Goal: Use online tool/utility: Utilize a website feature to perform a specific function

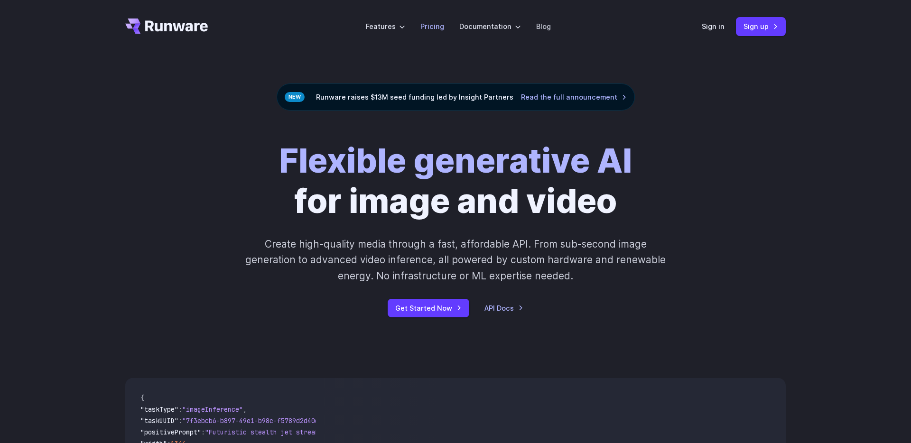
click at [445, 27] on li "Pricing" at bounding box center [432, 26] width 39 height 26
click at [440, 25] on link "Pricing" at bounding box center [432, 26] width 24 height 11
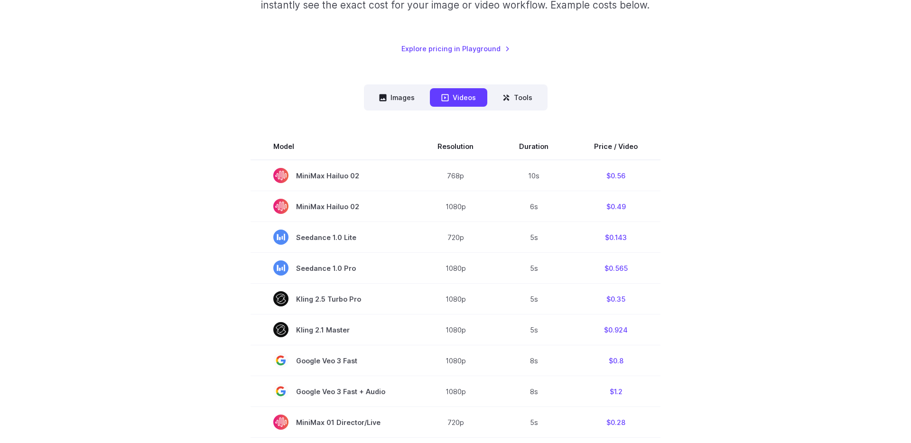
scroll to position [192, 0]
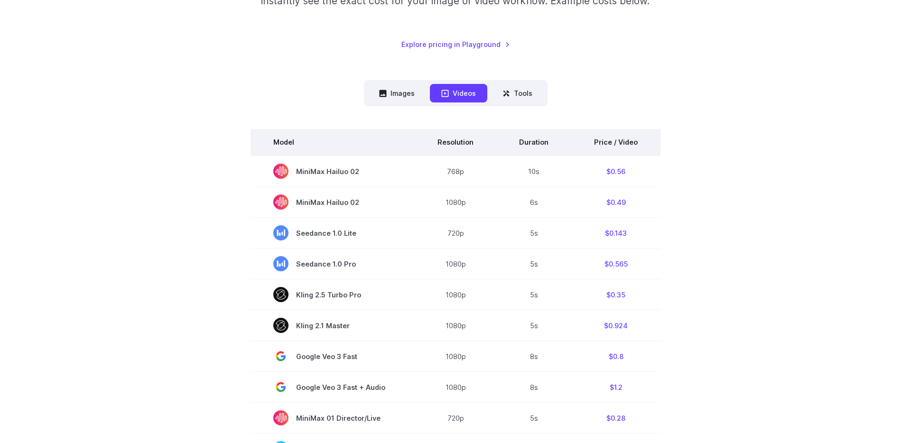
click at [610, 139] on th "Price / Video" at bounding box center [615, 142] width 89 height 27
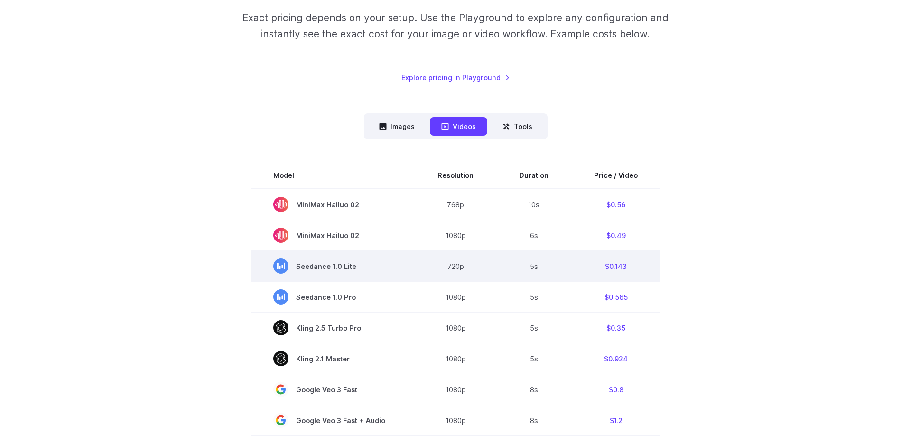
scroll to position [158, 0]
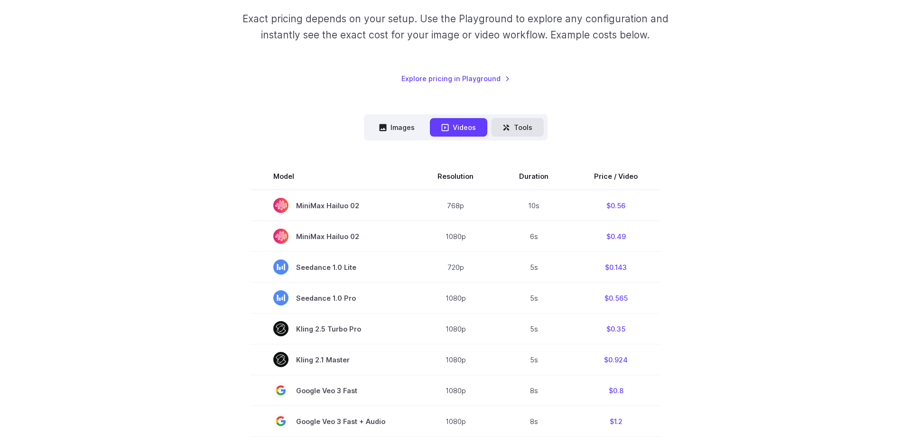
click at [519, 126] on button "Tools" at bounding box center [517, 127] width 53 height 18
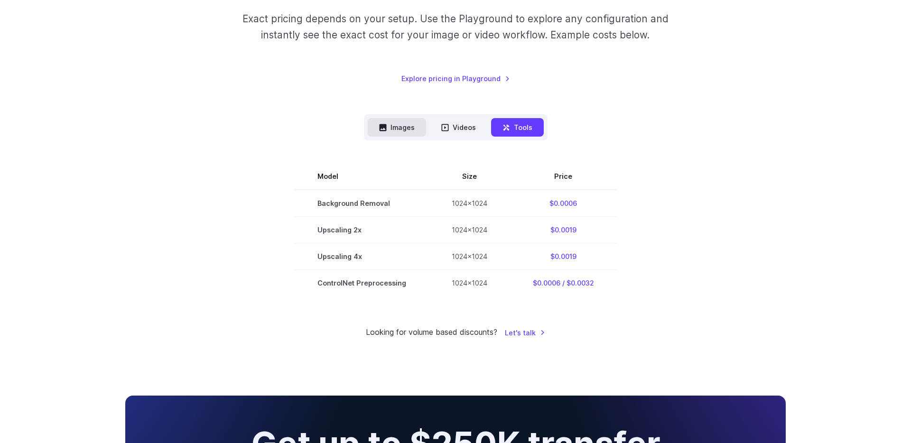
click at [416, 131] on button "Images" at bounding box center [397, 127] width 58 height 18
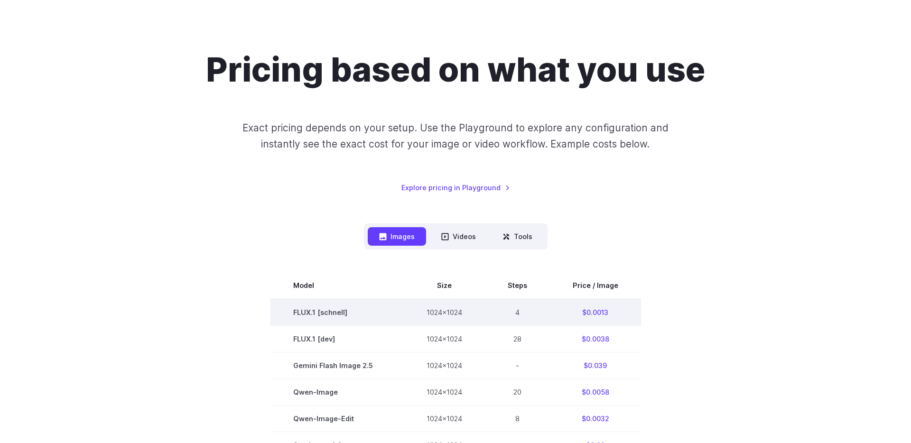
scroll to position [0, 0]
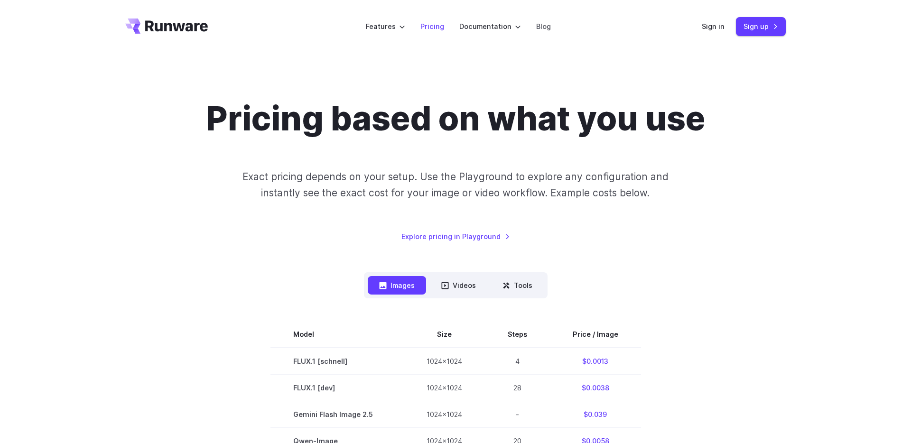
click at [433, 28] on link "Pricing" at bounding box center [432, 26] width 24 height 11
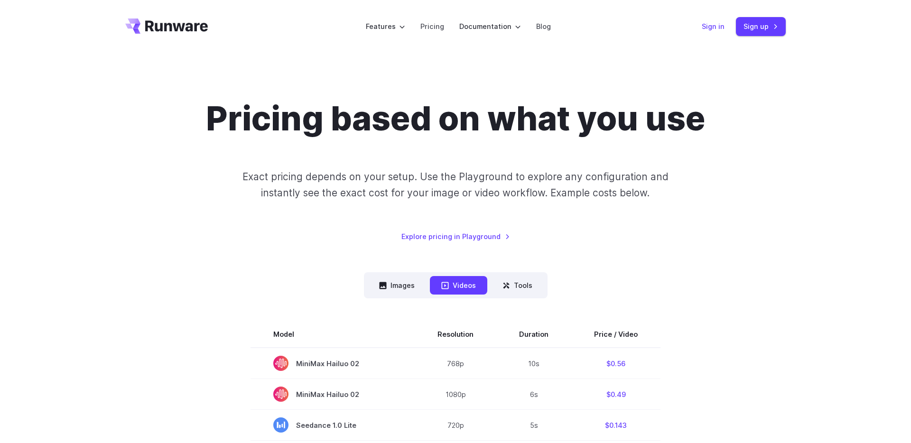
click at [718, 28] on link "Sign in" at bounding box center [713, 26] width 23 height 11
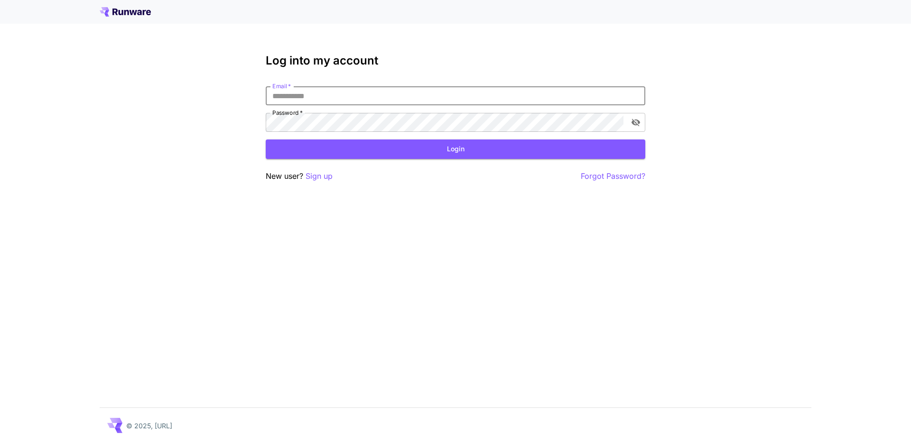
click at [595, 102] on input "Email   *" at bounding box center [455, 95] width 379 height 19
type input "**********"
click at [575, 146] on button "Login" at bounding box center [455, 148] width 379 height 19
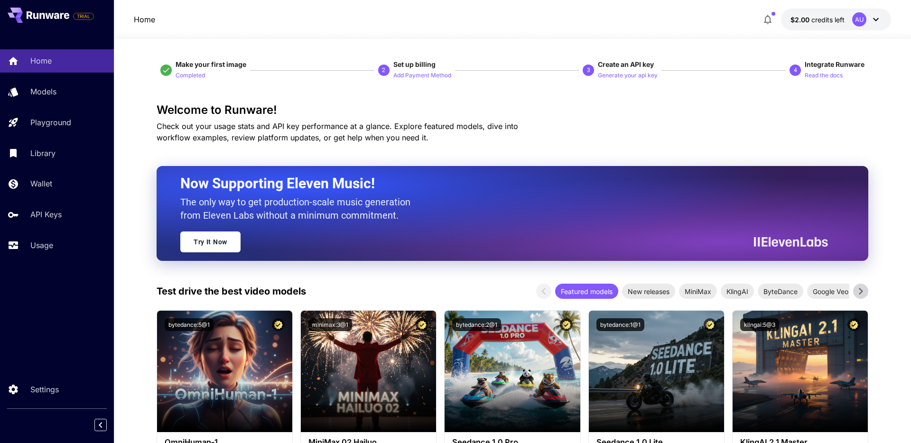
click at [874, 19] on icon at bounding box center [876, 19] width 6 height 3
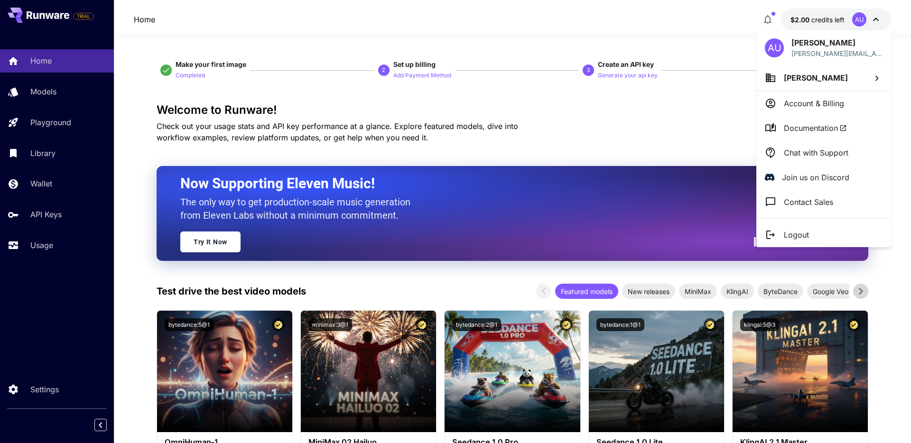
click at [874, 19] on div at bounding box center [455, 221] width 911 height 443
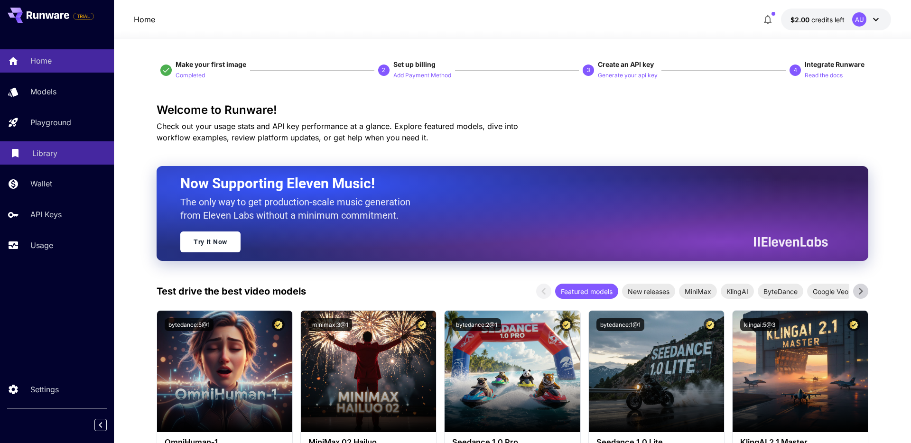
click at [87, 157] on div "Library" at bounding box center [69, 153] width 74 height 11
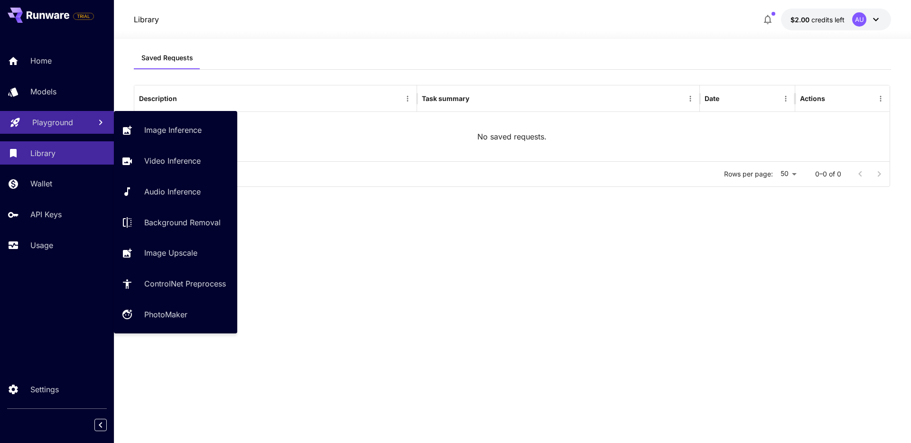
click at [88, 128] on link "Playground" at bounding box center [57, 122] width 114 height 23
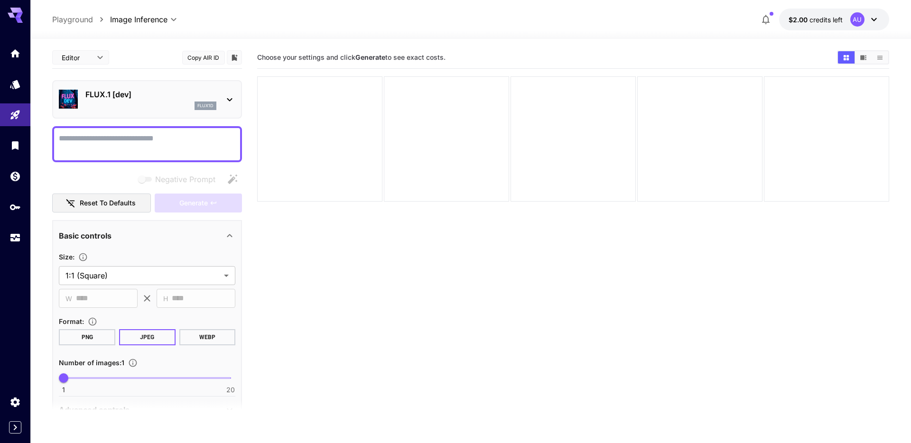
click at [225, 100] on icon at bounding box center [229, 99] width 11 height 11
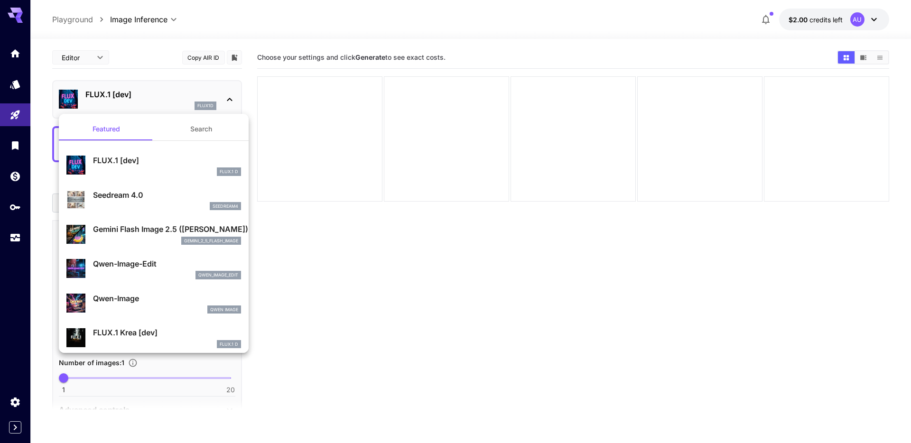
click at [200, 131] on button "Search" at bounding box center [201, 129] width 95 height 23
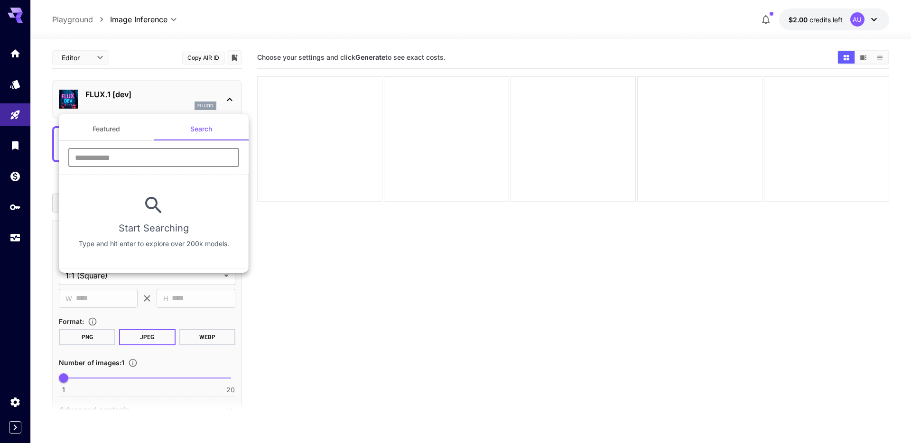
click at [175, 161] on input "text" at bounding box center [153, 157] width 171 height 19
type input "****"
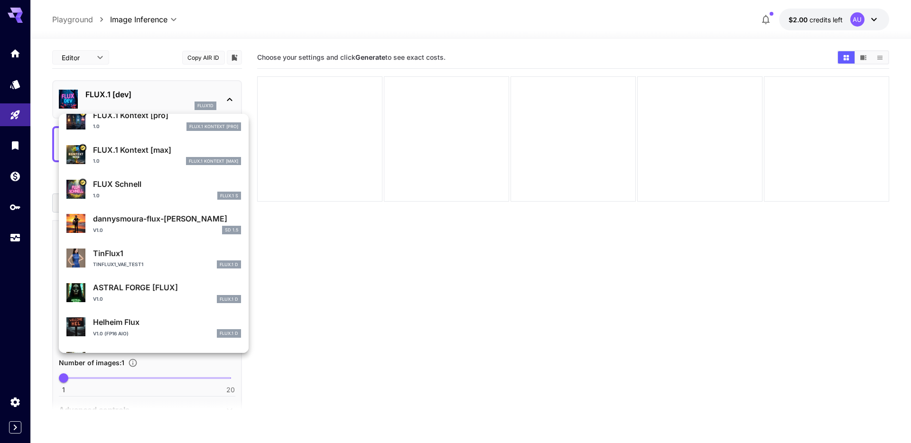
scroll to position [389, 0]
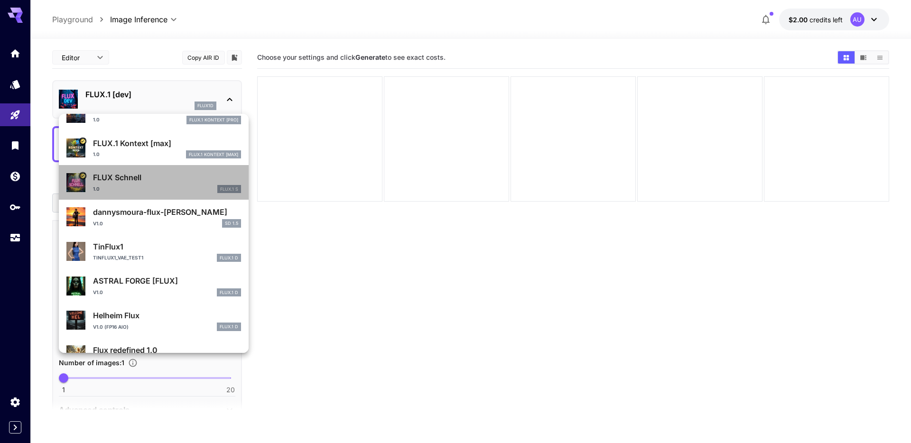
click at [182, 186] on div "1.0 FLUX.1 S" at bounding box center [167, 189] width 148 height 9
type input "*"
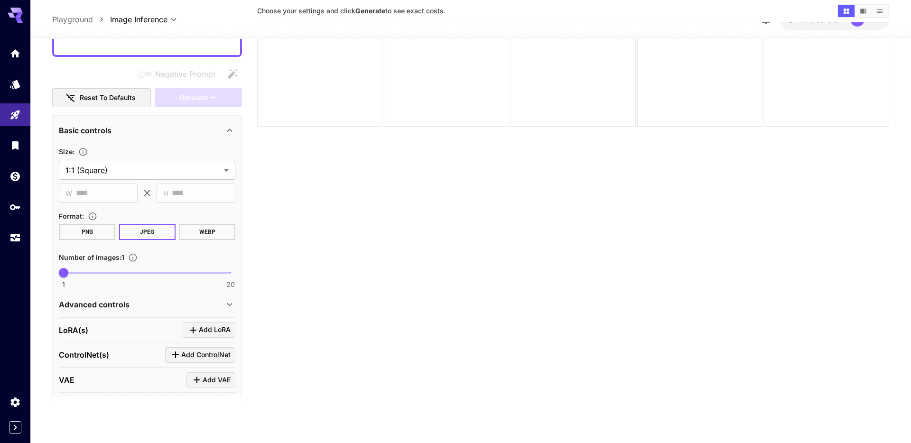
scroll to position [152, 0]
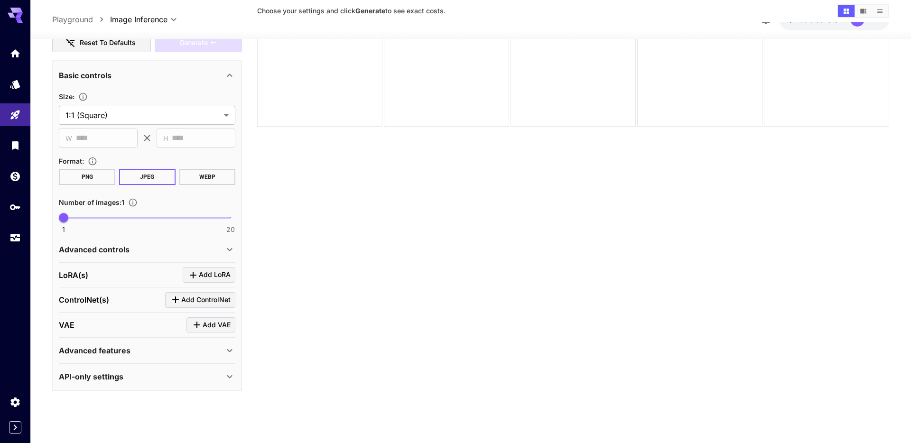
click at [227, 349] on icon at bounding box center [229, 350] width 11 height 11
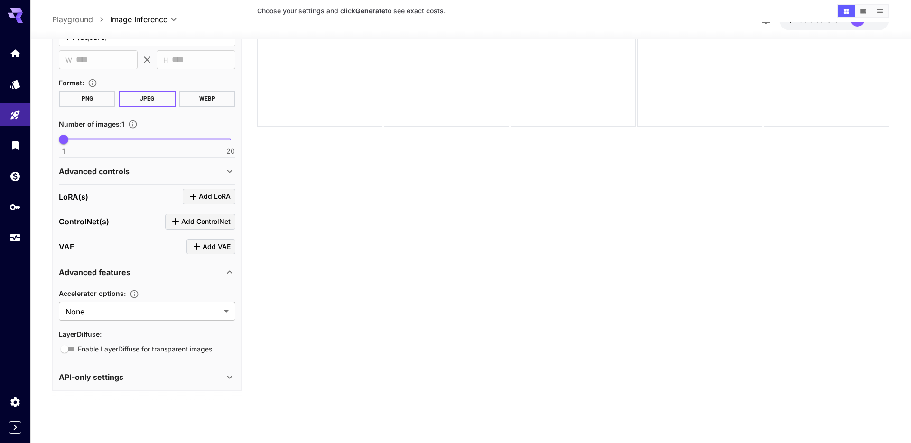
click at [223, 376] on div "API-only settings" at bounding box center [141, 376] width 165 height 11
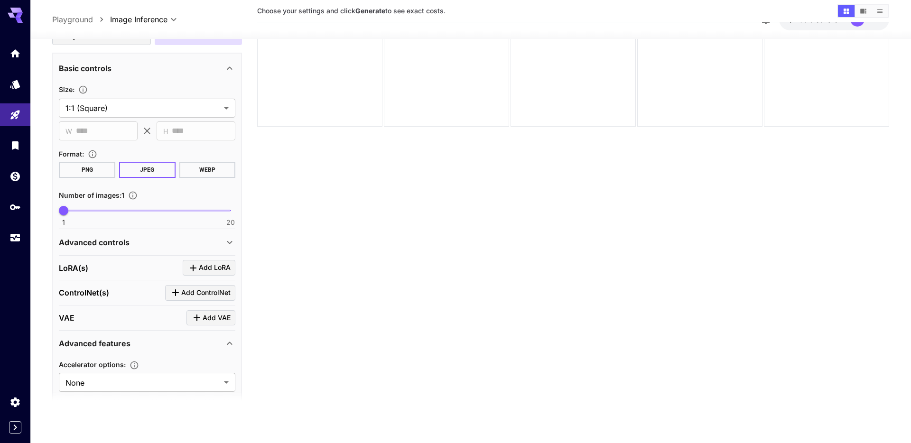
scroll to position [0, 0]
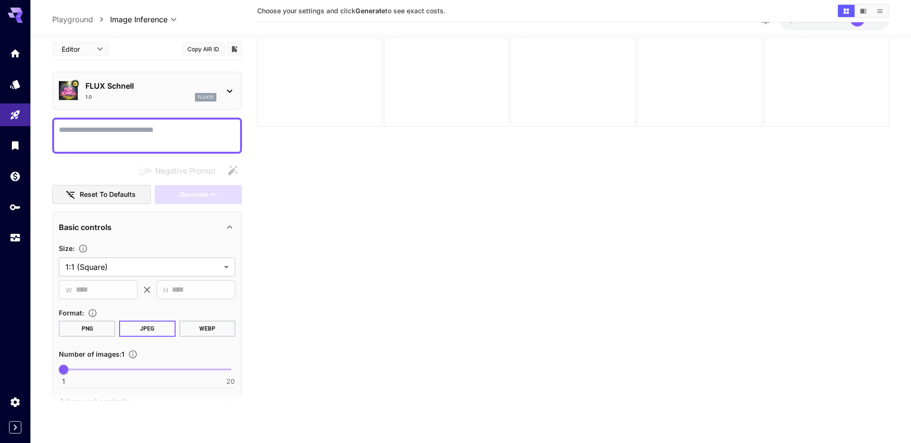
click at [168, 140] on textarea "Negative Prompt" at bounding box center [147, 135] width 176 height 23
type textarea "*********"
click at [230, 86] on icon at bounding box center [229, 90] width 11 height 11
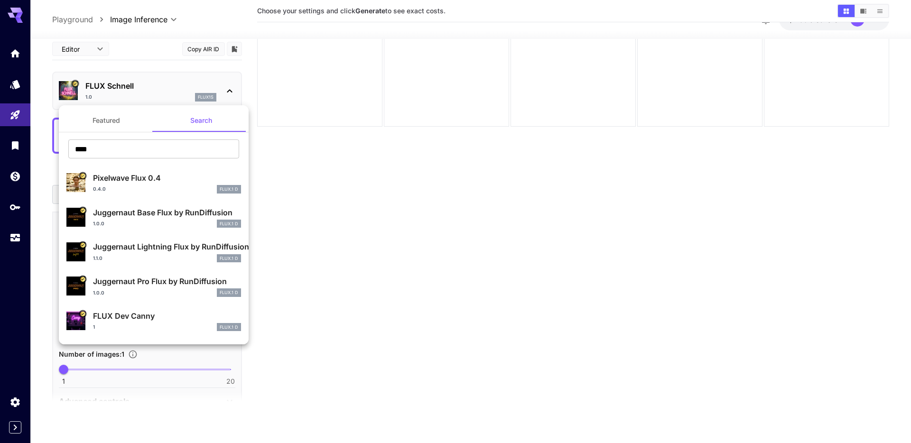
click at [102, 53] on div at bounding box center [455, 221] width 911 height 443
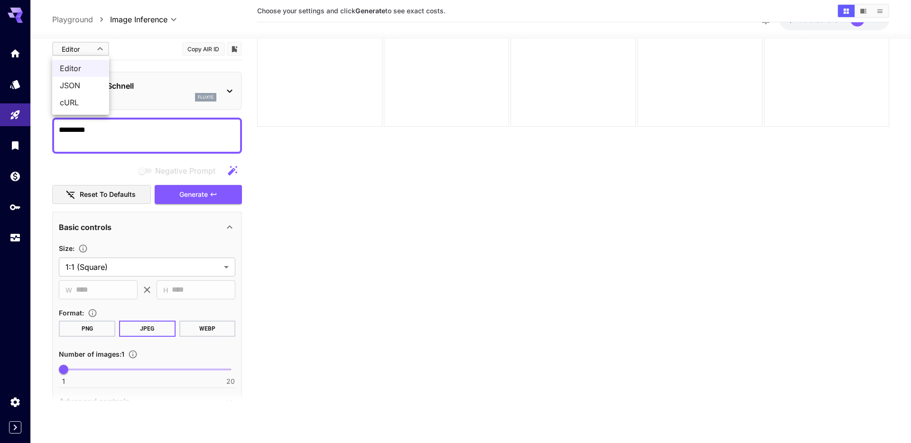
click at [102, 51] on body "**********" at bounding box center [455, 184] width 911 height 518
click at [94, 98] on span "cURL" at bounding box center [81, 102] width 42 height 11
type input "****"
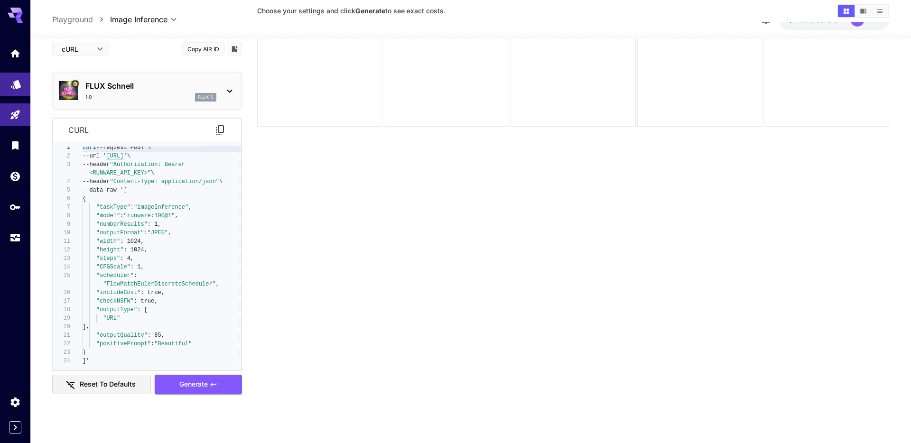
click at [24, 84] on link at bounding box center [15, 84] width 30 height 23
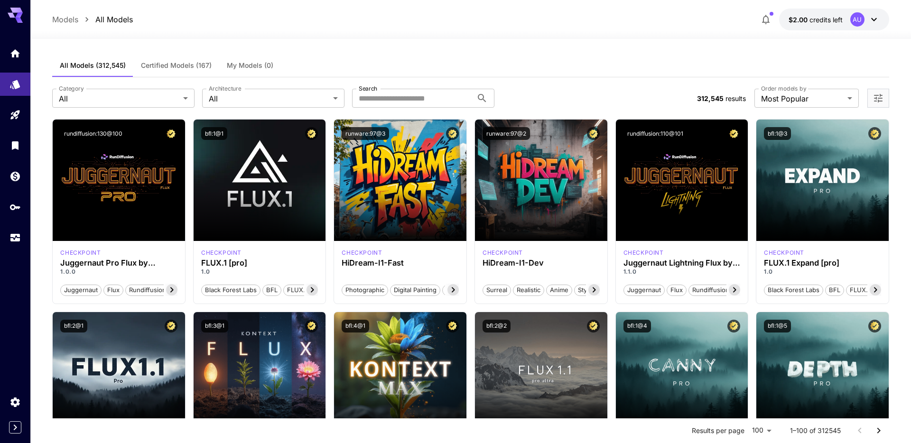
click at [774, 21] on button "button" at bounding box center [765, 19] width 19 height 19
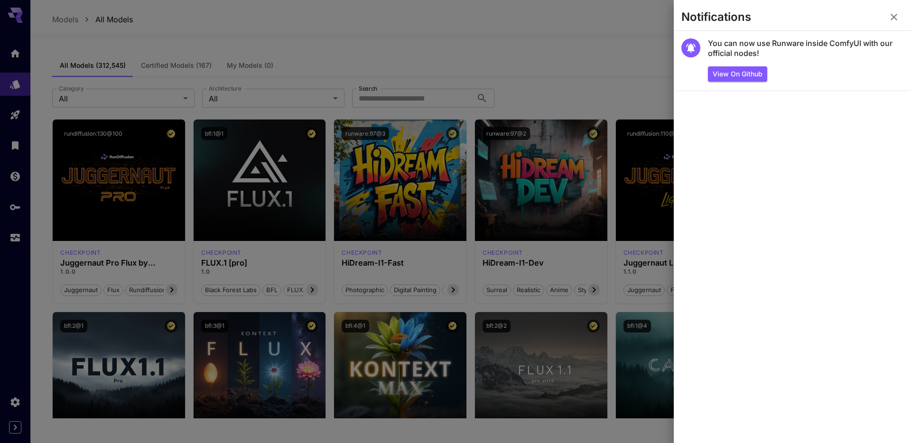
click at [890, 18] on icon "button" at bounding box center [893, 16] width 11 height 11
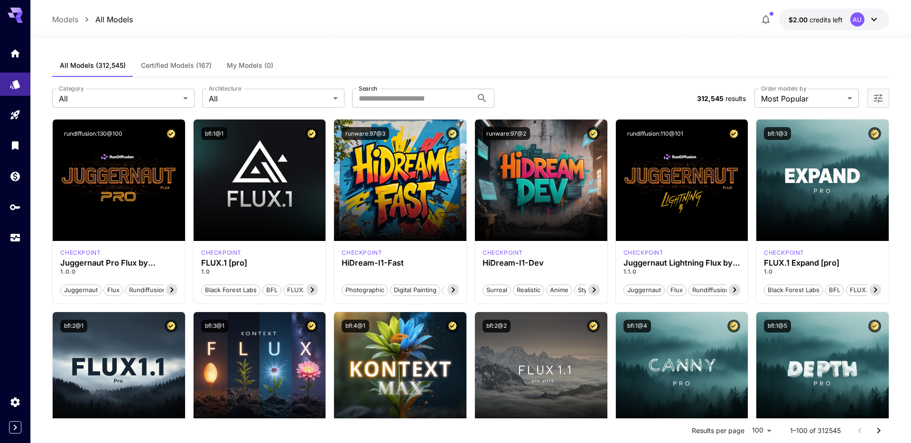
click at [768, 22] on icon "button" at bounding box center [766, 19] width 8 height 9
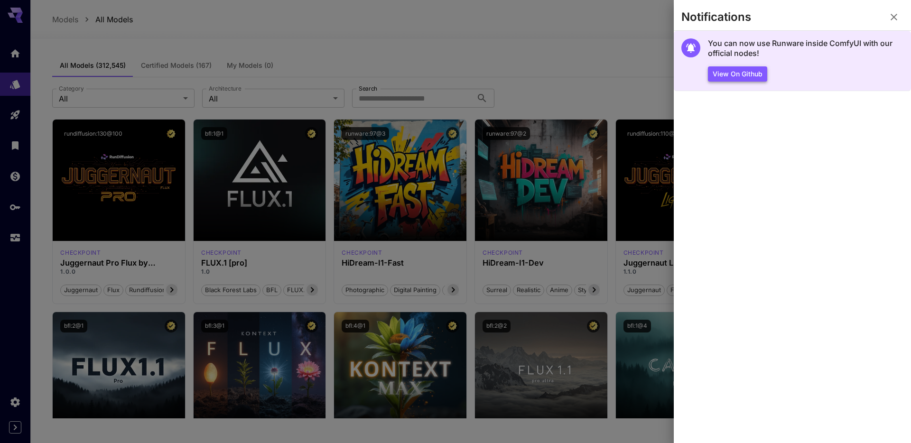
click at [734, 72] on button "View on Github" at bounding box center [737, 74] width 59 height 16
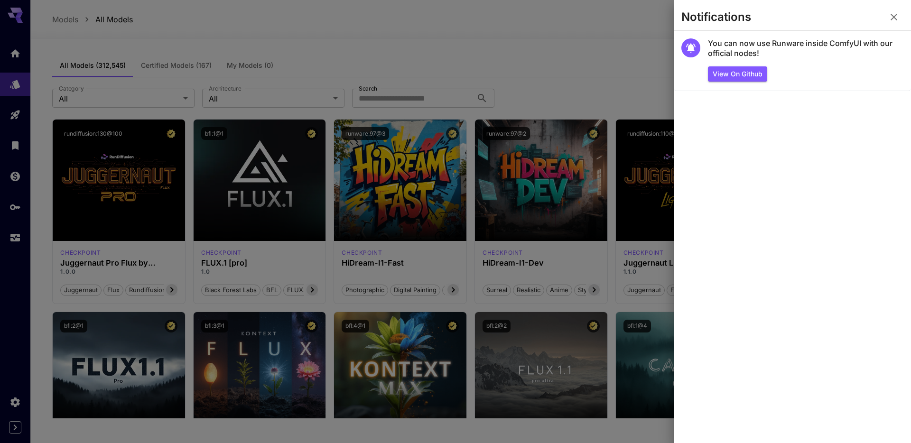
click at [469, 12] on div at bounding box center [455, 221] width 911 height 443
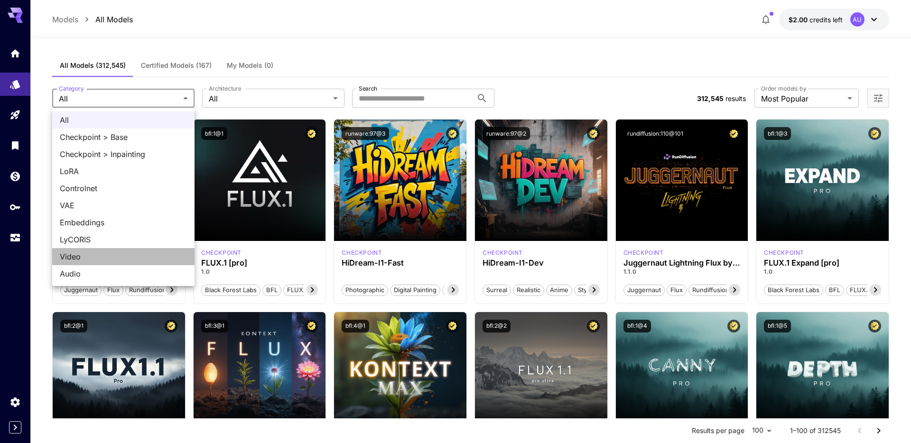
click at [144, 251] on span "Video" at bounding box center [123, 256] width 127 height 11
type input "*****"
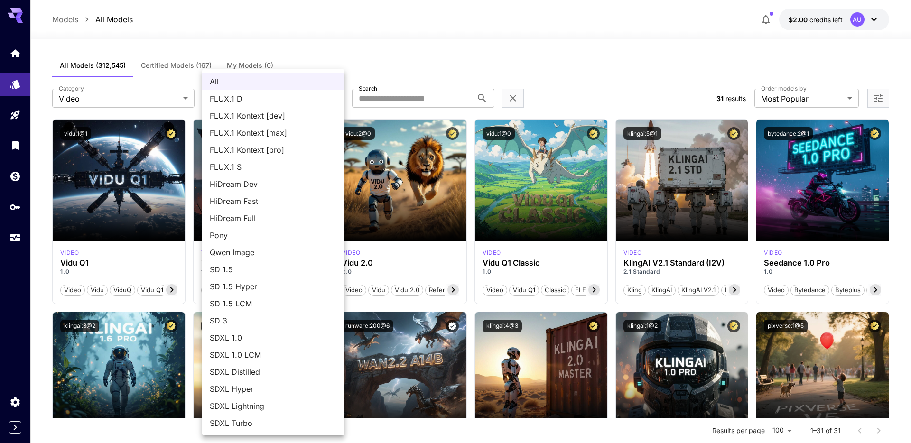
click at [363, 68] on div at bounding box center [455, 221] width 911 height 443
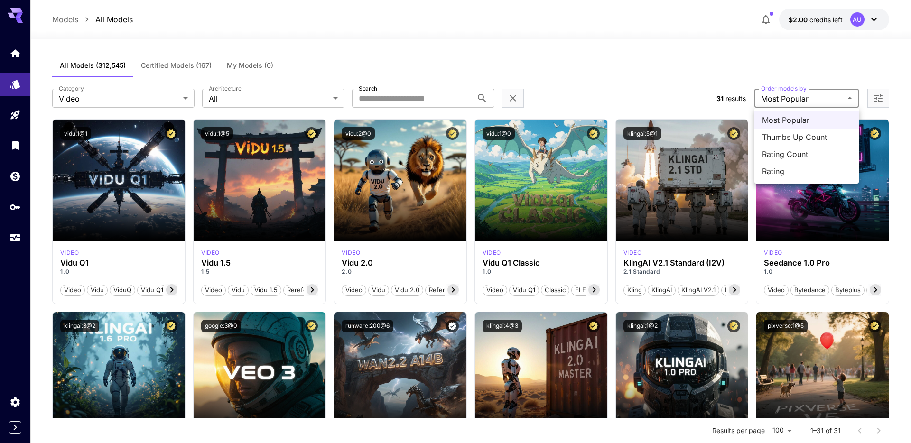
click at [698, 92] on div at bounding box center [455, 221] width 911 height 443
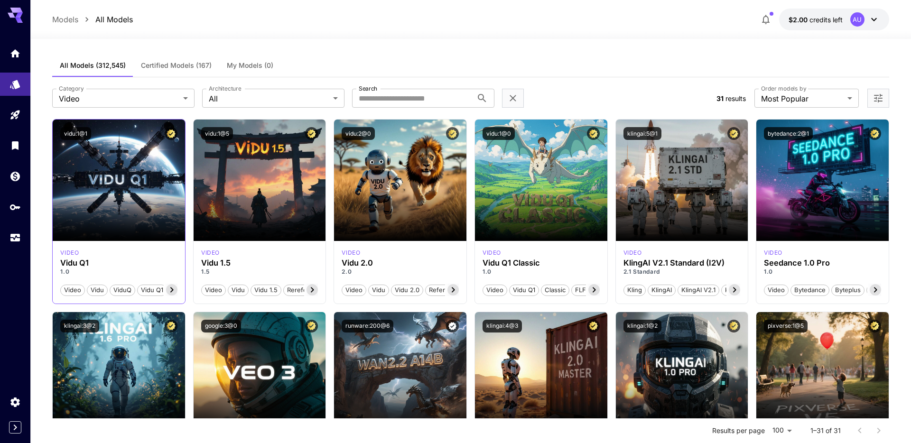
click at [173, 290] on icon at bounding box center [171, 289] width 11 height 11
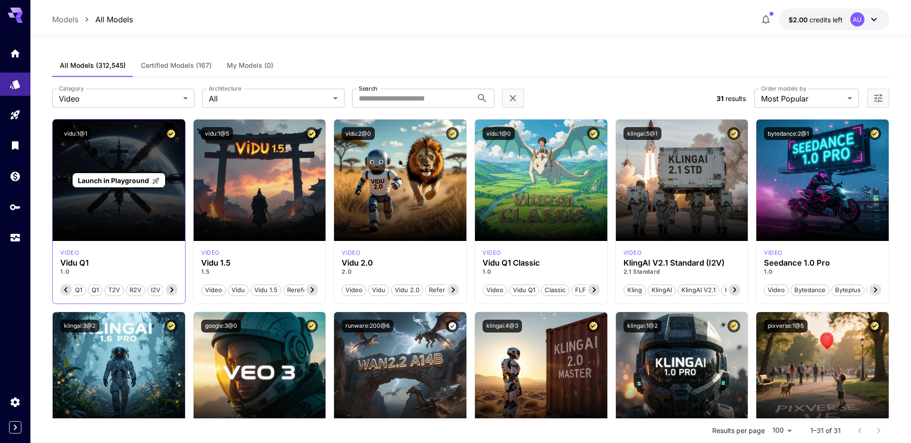
click at [167, 213] on div "Launch in Playground" at bounding box center [119, 180] width 132 height 121
click at [129, 178] on span "Launch in Playground" at bounding box center [113, 180] width 71 height 8
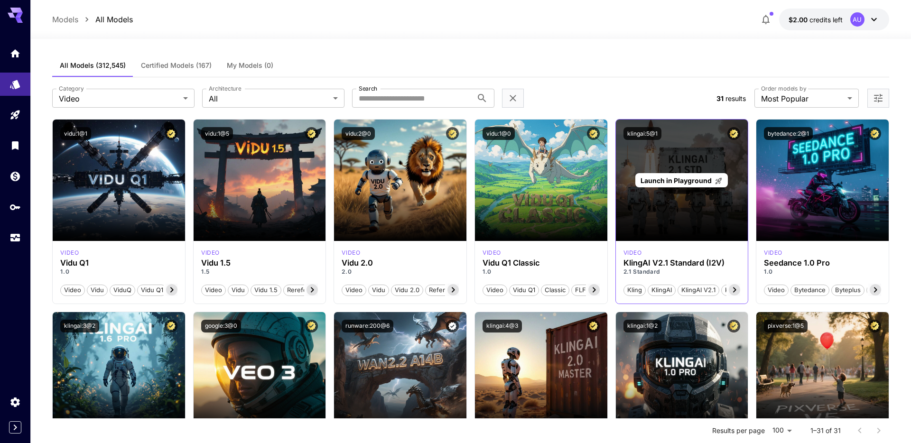
click at [691, 182] on span "Launch in Playground" at bounding box center [675, 180] width 71 height 8
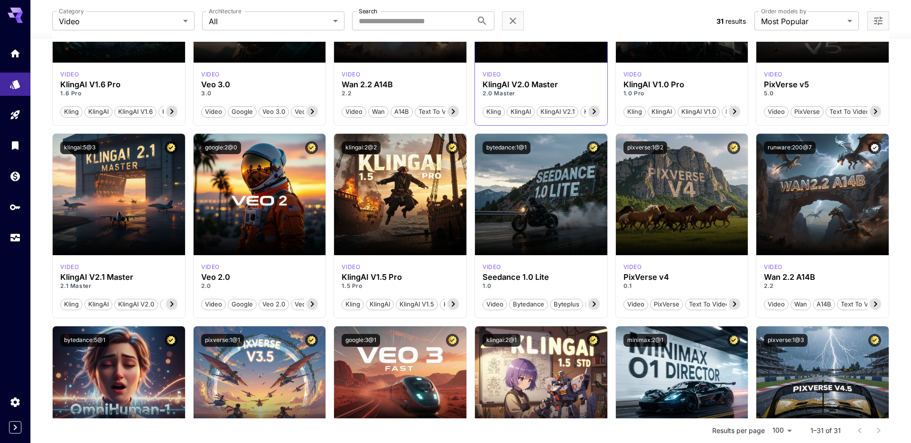
scroll to position [385, 0]
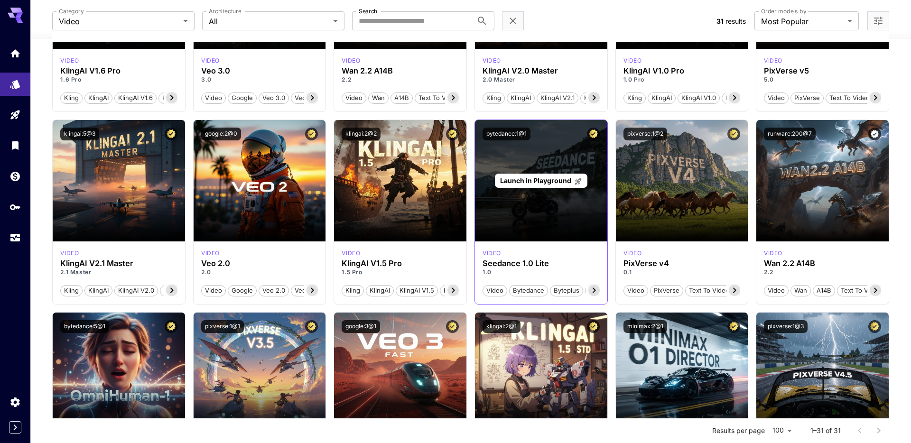
click at [554, 213] on div "Launch in Playground" at bounding box center [541, 180] width 132 height 121
click at [554, 181] on span "Launch in Playground" at bounding box center [535, 180] width 71 height 8
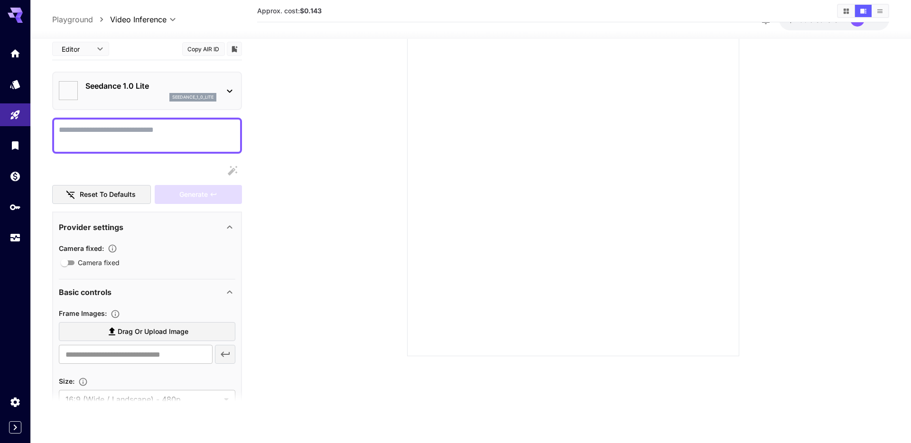
scroll to position [75, 0]
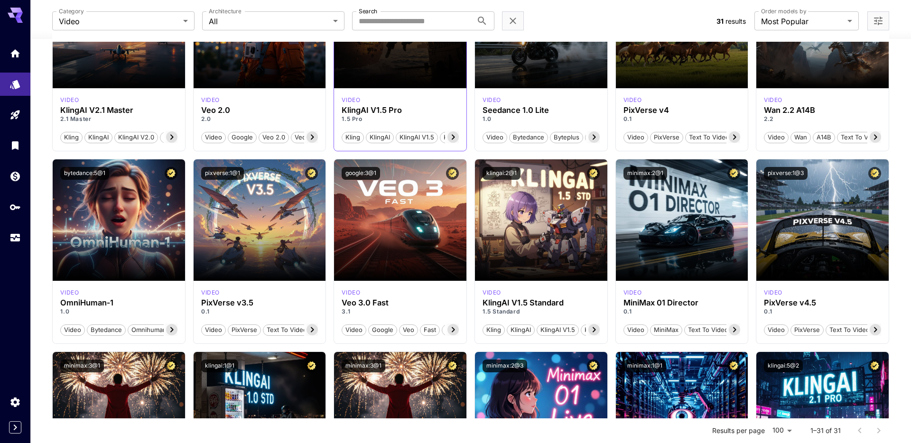
scroll to position [538, 0]
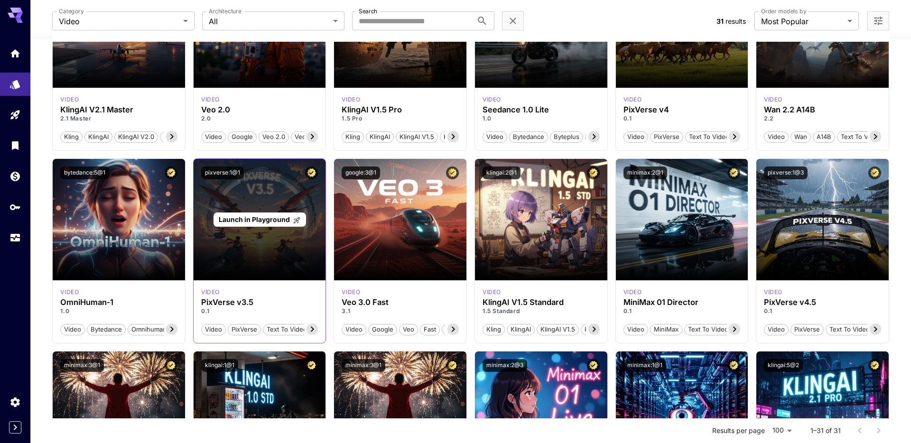
click at [280, 236] on div "Launch in Playground" at bounding box center [260, 219] width 132 height 121
click at [279, 220] on span "Launch in Playground" at bounding box center [254, 219] width 71 height 8
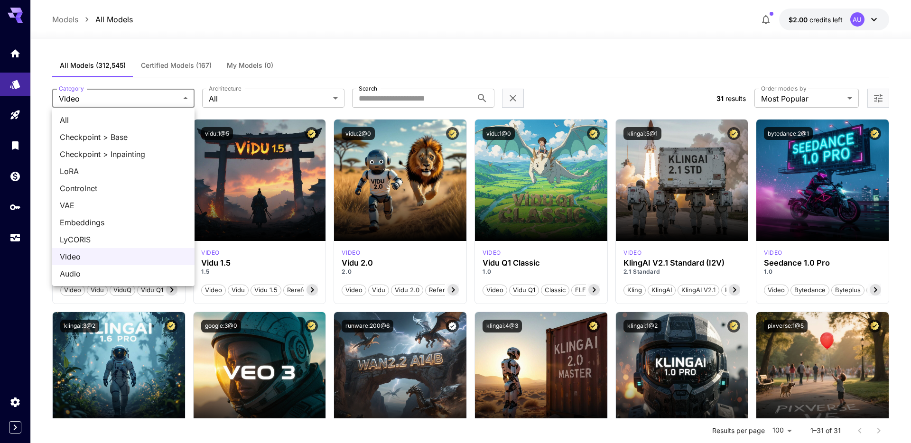
click at [247, 93] on div at bounding box center [455, 221] width 911 height 443
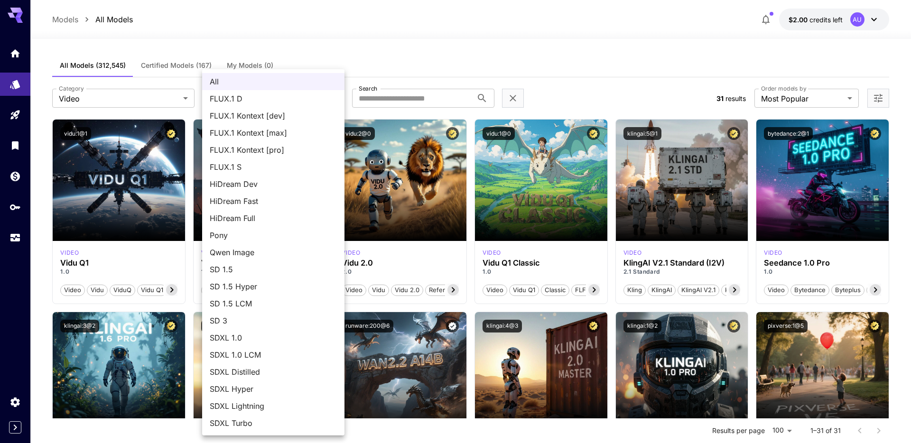
click at [182, 94] on div at bounding box center [455, 221] width 911 height 443
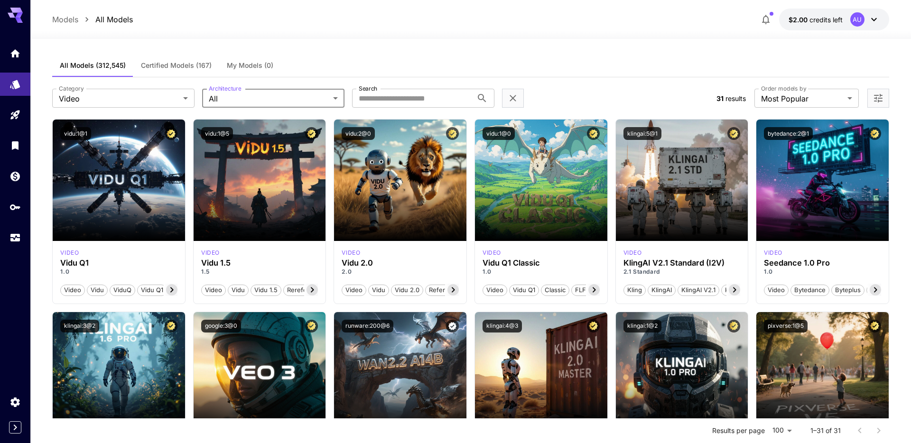
click at [182, 94] on div "All FLUX.1 D FLUX.1 Kontext [dev] FLUX.1 Kontext [max] FLUX.1 Kontext [pro] FLU…" at bounding box center [455, 221] width 911 height 443
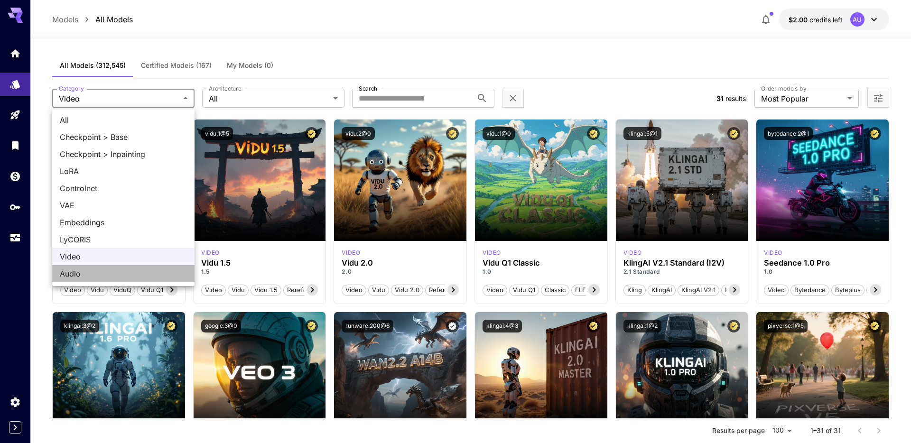
click at [120, 273] on span "Audio" at bounding box center [123, 273] width 127 height 11
type input "*****"
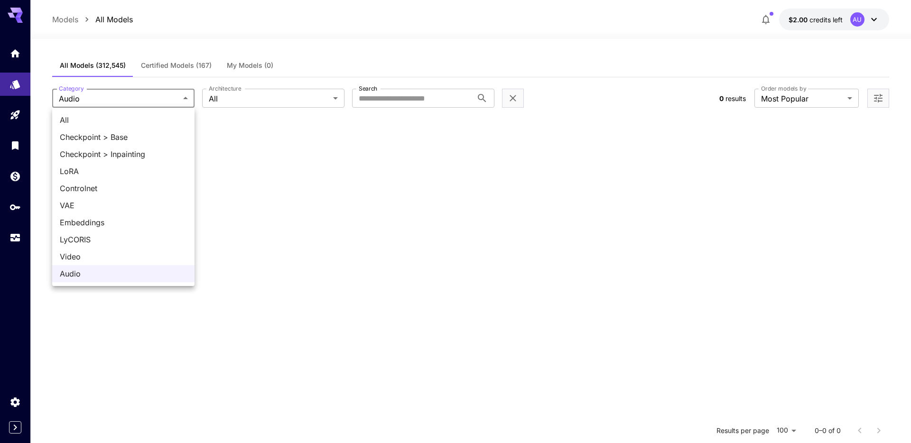
click at [187, 101] on body "**********" at bounding box center [455, 307] width 911 height 615
click at [163, 79] on div at bounding box center [455, 221] width 911 height 443
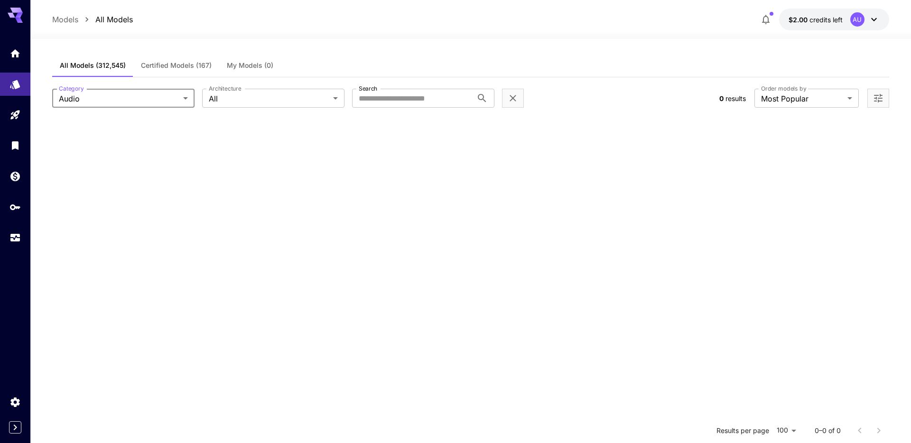
click at [163, 72] on button "Certified Models (167)" at bounding box center [176, 65] width 86 height 23
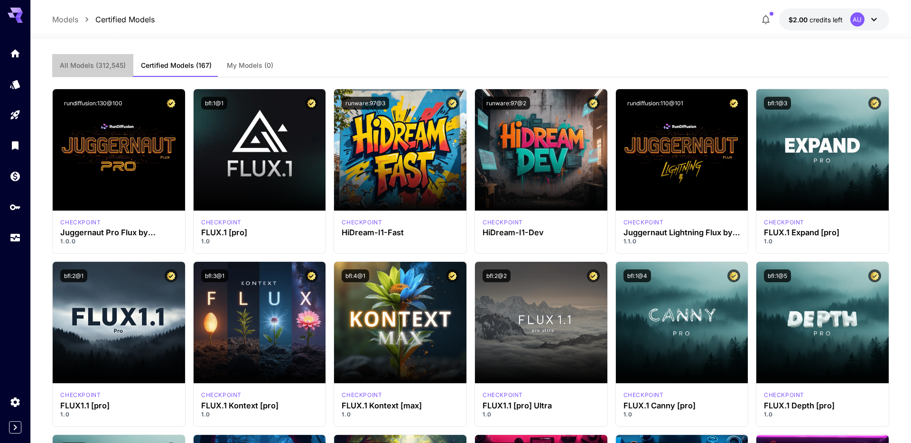
click at [102, 69] on span "All Models (312,545)" at bounding box center [93, 65] width 66 height 9
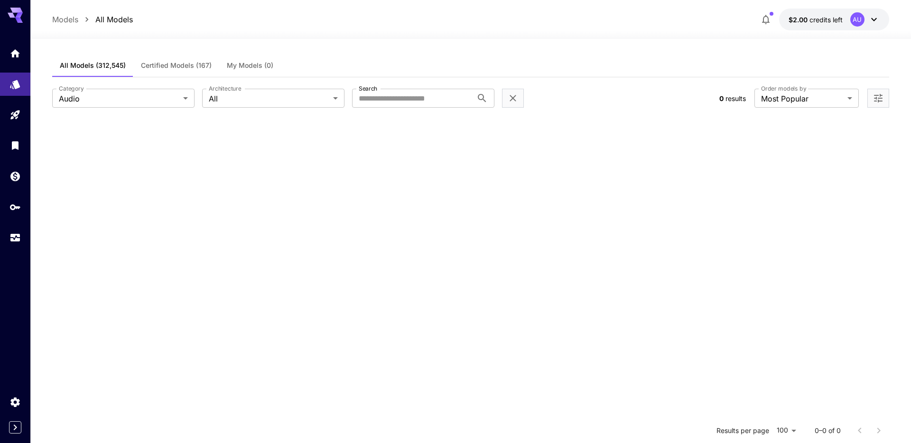
click at [506, 101] on div at bounding box center [513, 98] width 22 height 19
click at [521, 102] on div at bounding box center [513, 98] width 22 height 19
click at [513, 100] on icon "Clear filters (1)" at bounding box center [512, 97] width 11 height 11
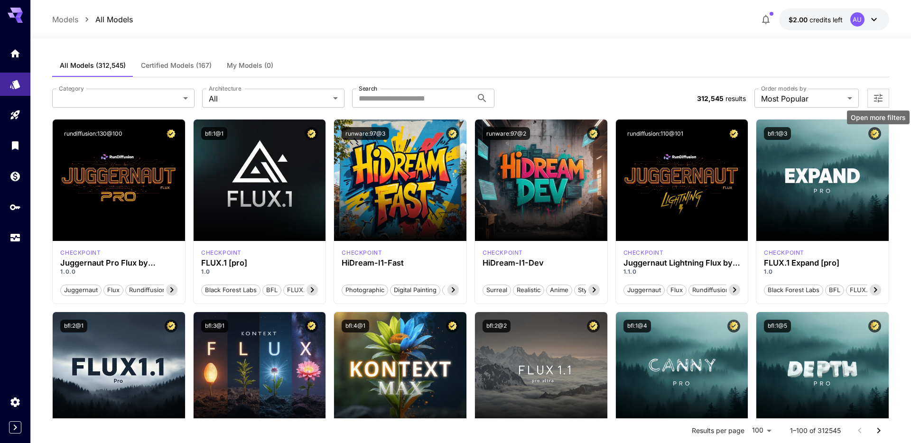
click at [881, 102] on icon "Open more filters" at bounding box center [877, 97] width 11 height 11
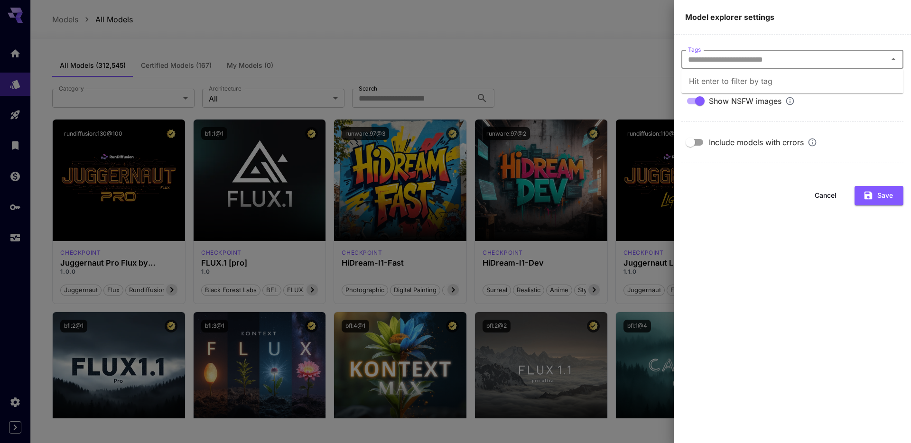
click at [875, 58] on input "Tags" at bounding box center [784, 59] width 201 height 13
click at [878, 58] on input "Tags" at bounding box center [784, 59] width 201 height 13
click at [882, 198] on button "Save" at bounding box center [878, 195] width 49 height 19
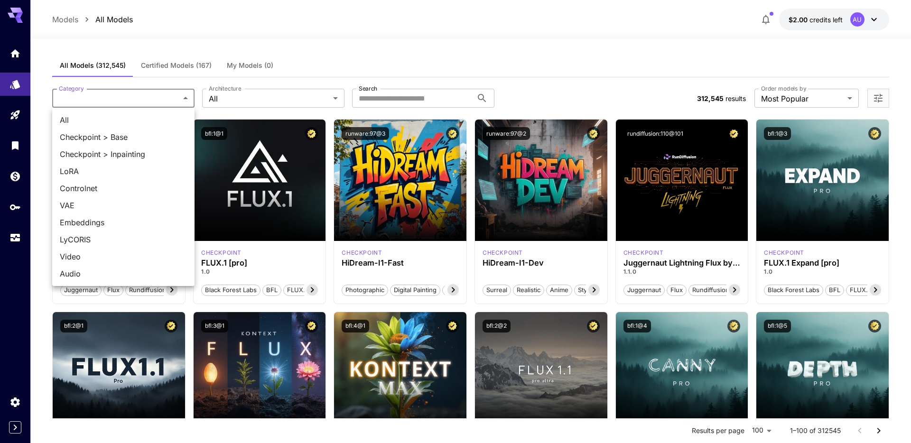
click at [139, 254] on span "Video" at bounding box center [123, 256] width 127 height 11
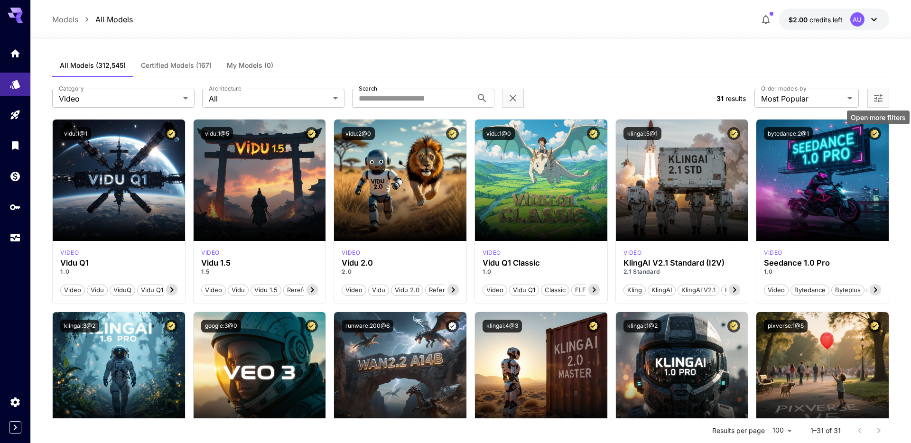
click at [879, 98] on icon "Open more filters" at bounding box center [878, 98] width 9 height 9
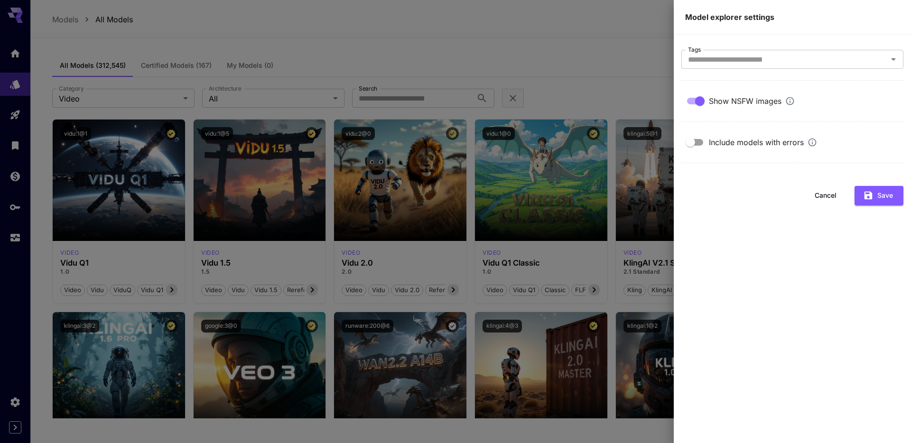
click at [642, 66] on div at bounding box center [455, 221] width 911 height 443
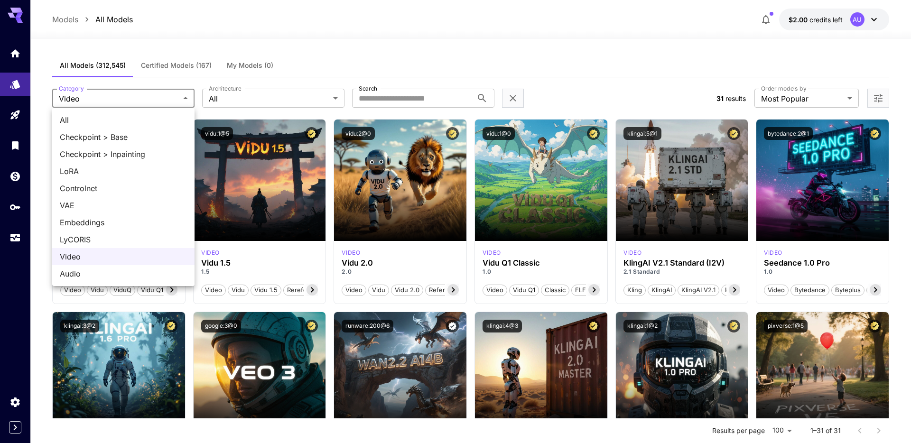
click at [421, 62] on div at bounding box center [455, 221] width 911 height 443
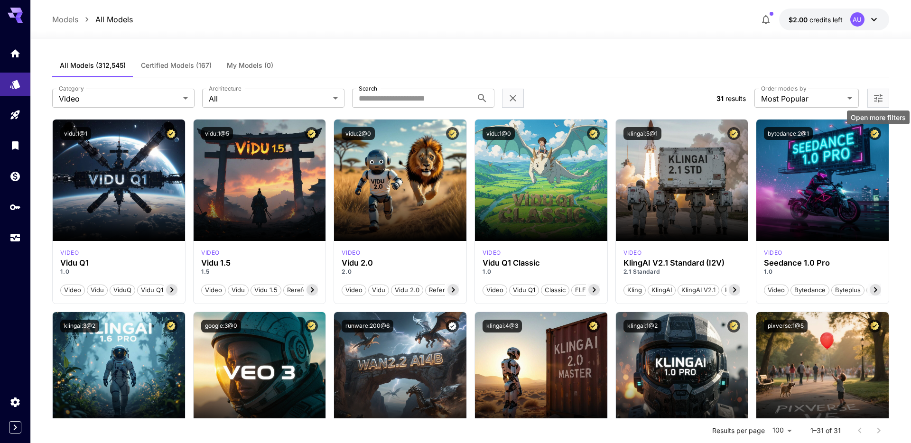
click at [877, 99] on icon "Open more filters" at bounding box center [877, 97] width 11 height 11
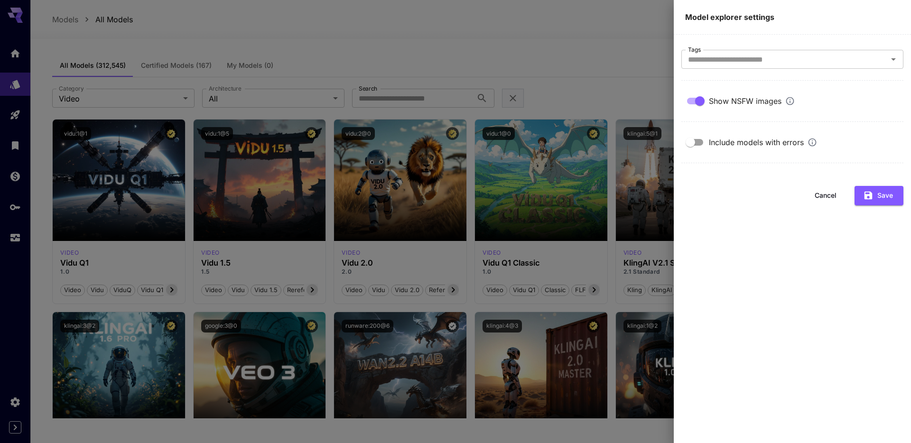
click at [622, 76] on div at bounding box center [455, 221] width 911 height 443
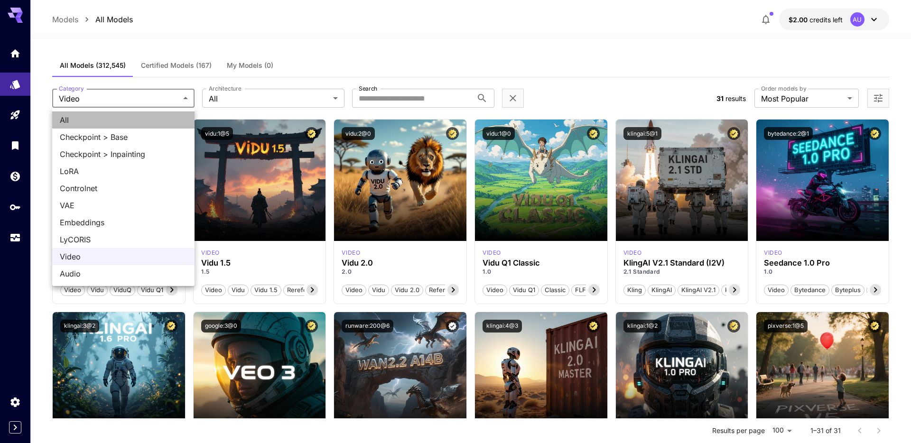
click at [145, 117] on span "All" at bounding box center [123, 119] width 127 height 11
type input "***"
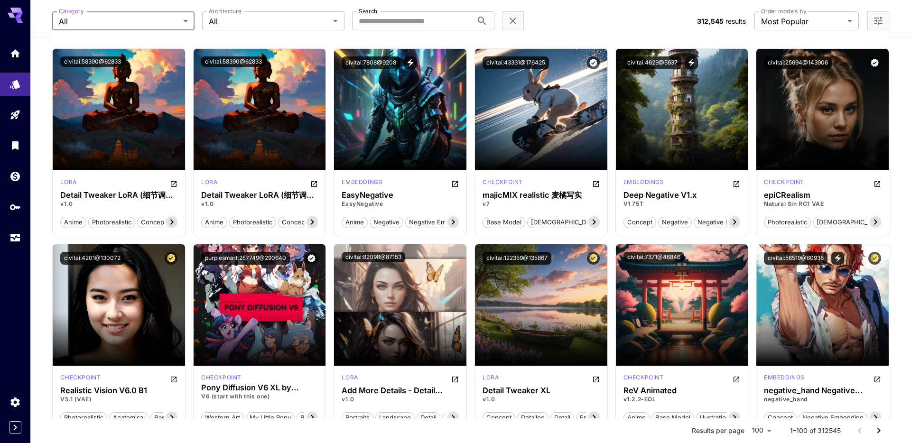
scroll to position [845, 0]
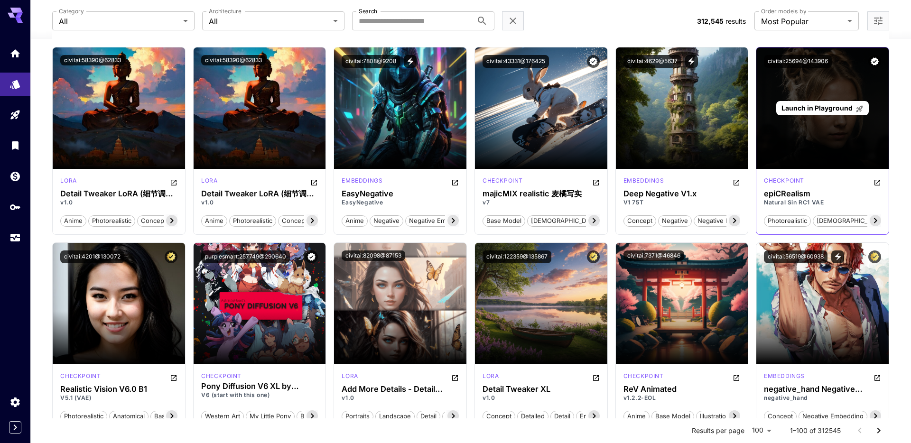
click at [809, 105] on span "Launch in Playground" at bounding box center [816, 108] width 71 height 8
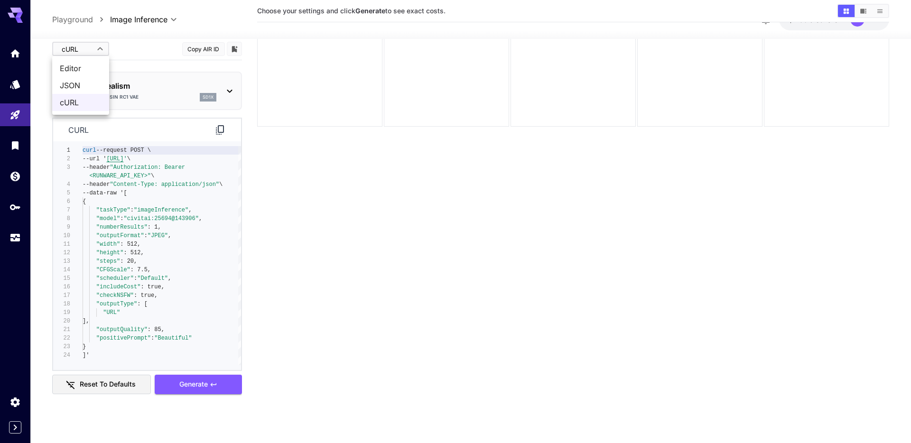
click at [98, 46] on body "**********" at bounding box center [455, 184] width 911 height 518
click at [99, 67] on span "Editor" at bounding box center [81, 68] width 42 height 11
type input "****"
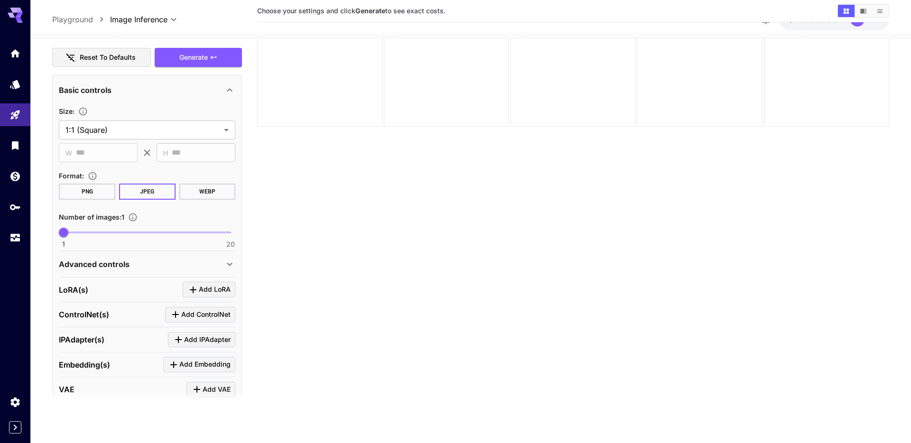
scroll to position [202, 0]
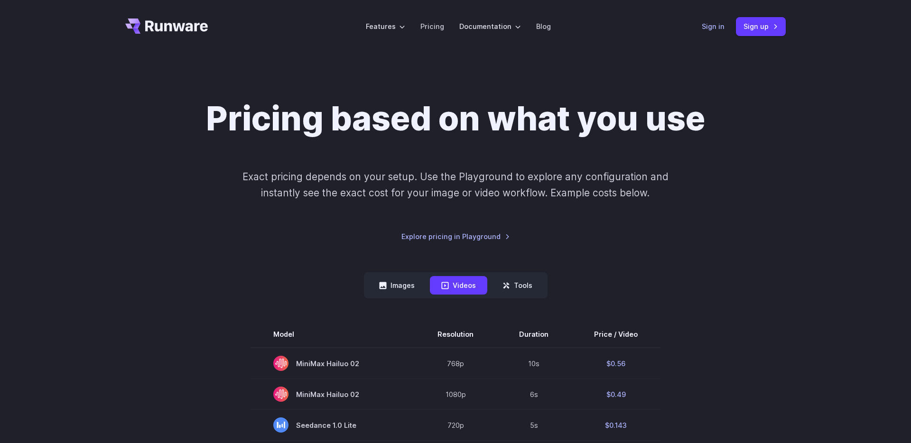
click at [712, 25] on link "Sign in" at bounding box center [713, 26] width 23 height 11
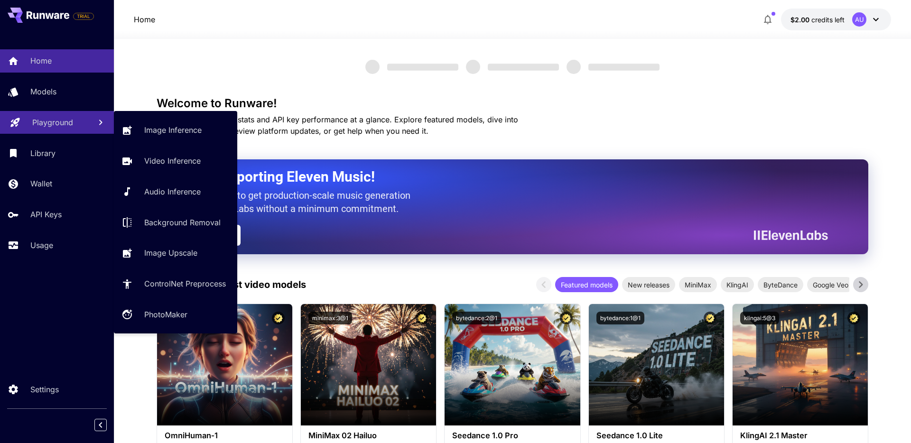
click at [77, 119] on div "Playground" at bounding box center [57, 122] width 51 height 11
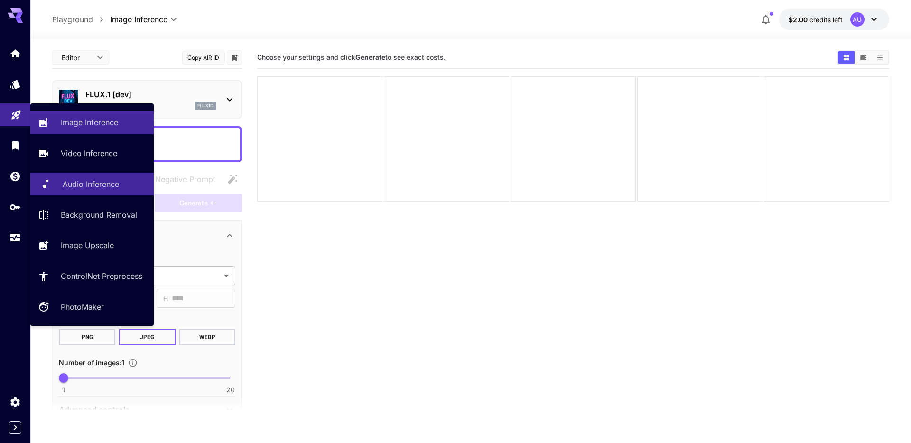
click at [115, 187] on p "Audio Inference" at bounding box center [91, 183] width 56 height 11
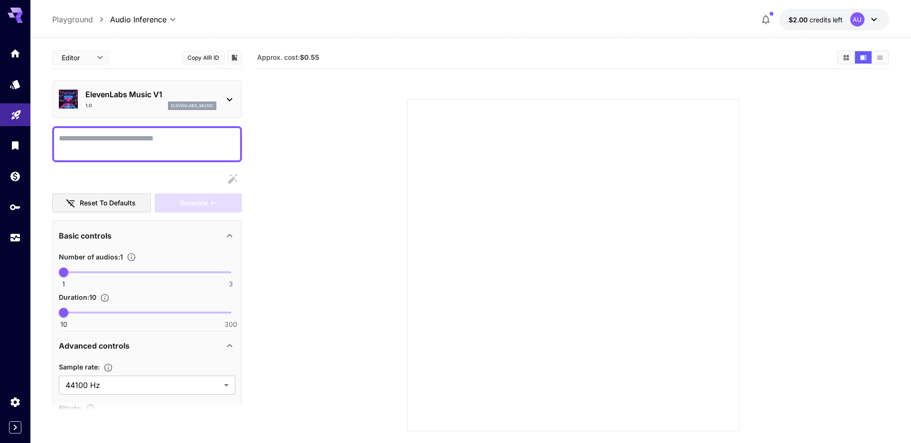
click at [231, 104] on icon at bounding box center [229, 99] width 11 height 11
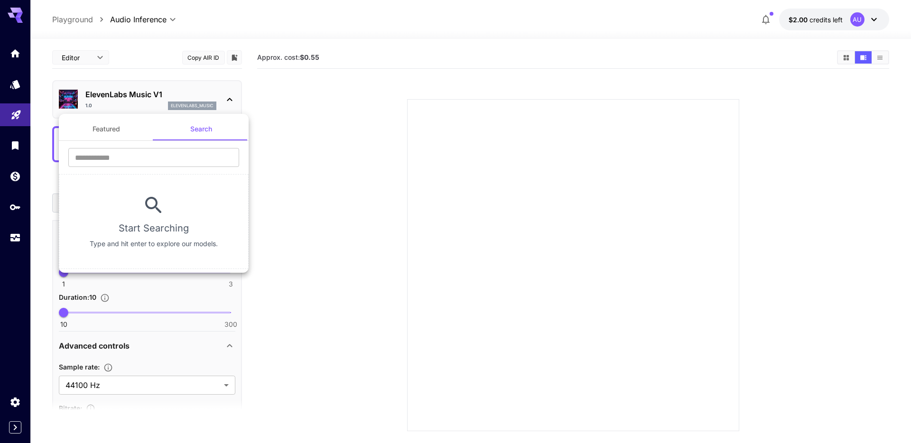
click at [226, 99] on div at bounding box center [455, 221] width 911 height 443
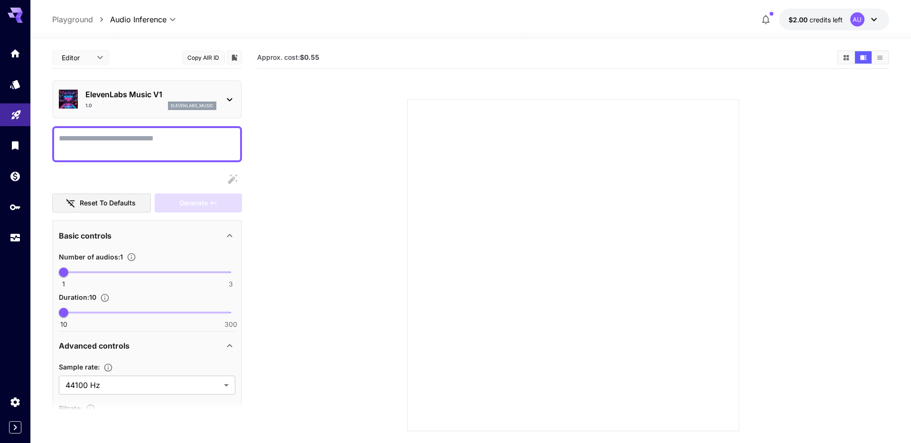
click at [214, 98] on p "ElevenLabs Music V1" at bounding box center [150, 94] width 131 height 11
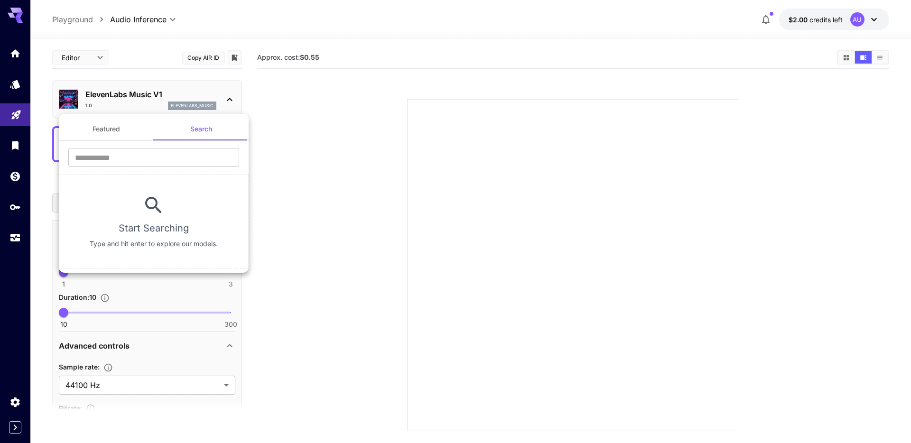
click at [99, 131] on button "Featured" at bounding box center [106, 129] width 95 height 23
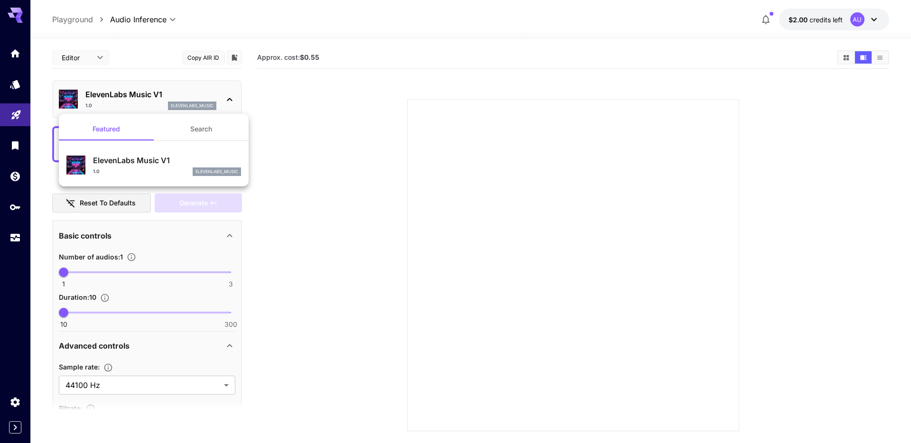
click at [242, 109] on div at bounding box center [455, 221] width 911 height 443
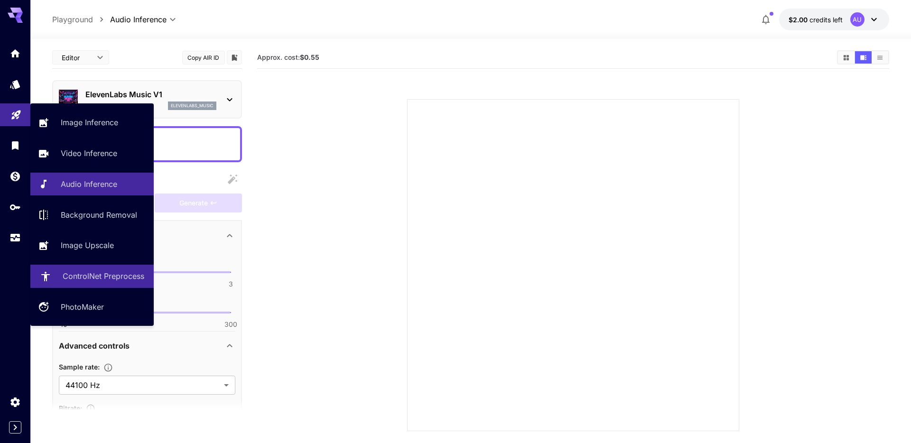
click at [102, 281] on p "ControlNet Preprocess" at bounding box center [104, 275] width 82 height 11
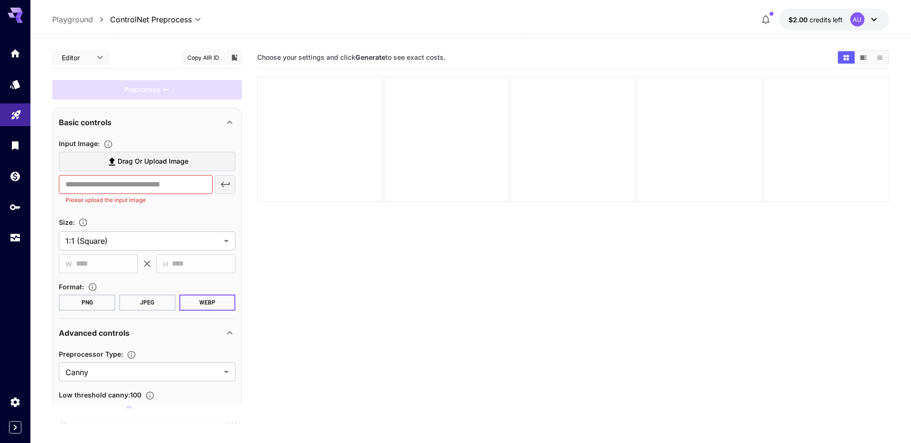
click at [79, 300] on button "PNG" at bounding box center [87, 303] width 56 height 16
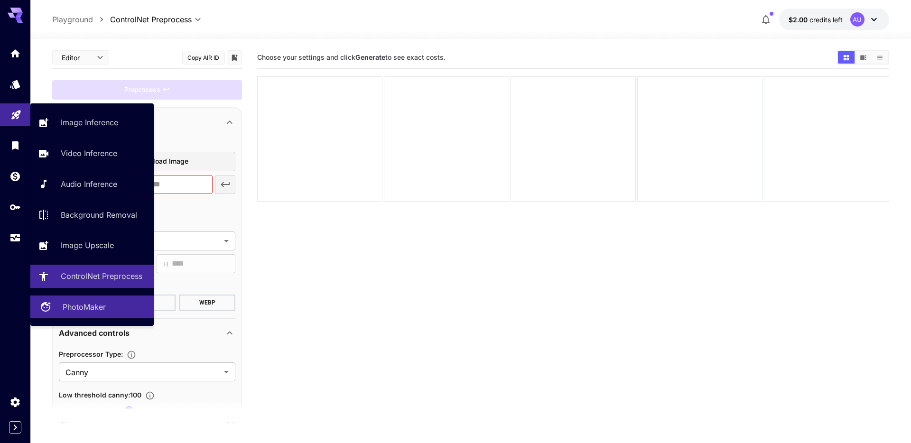
click at [74, 301] on p "PhotoMaker" at bounding box center [84, 306] width 43 height 11
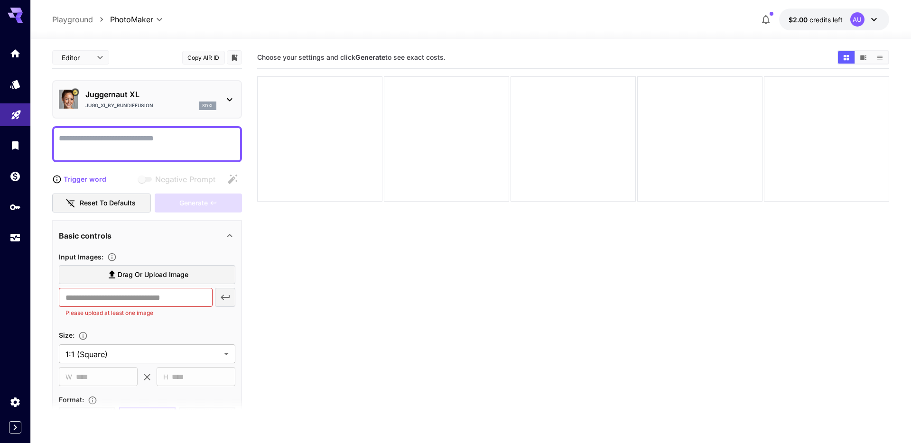
click at [226, 104] on icon at bounding box center [229, 99] width 11 height 11
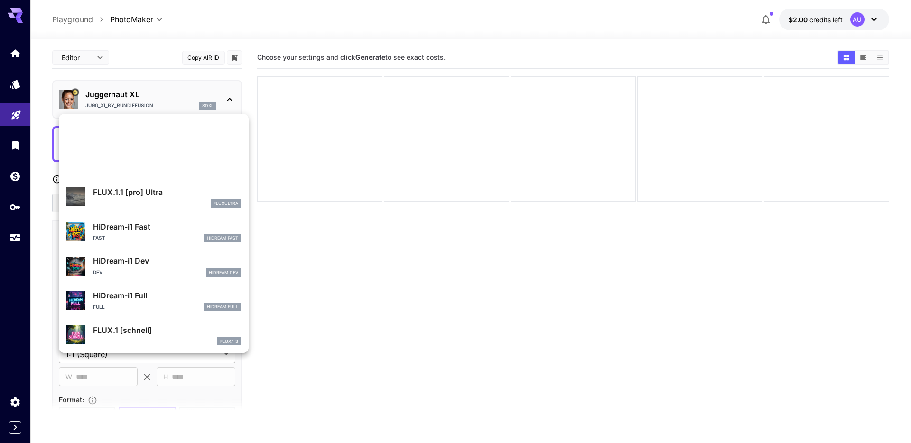
scroll to position [767, 0]
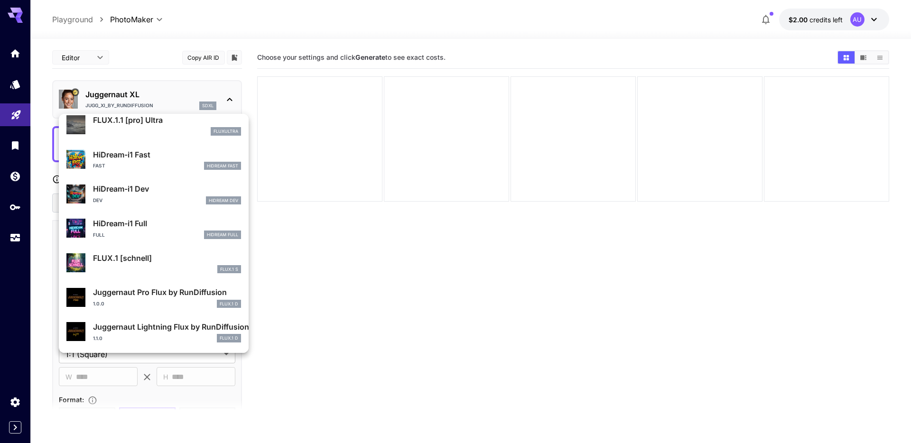
click at [280, 272] on div at bounding box center [455, 221] width 911 height 443
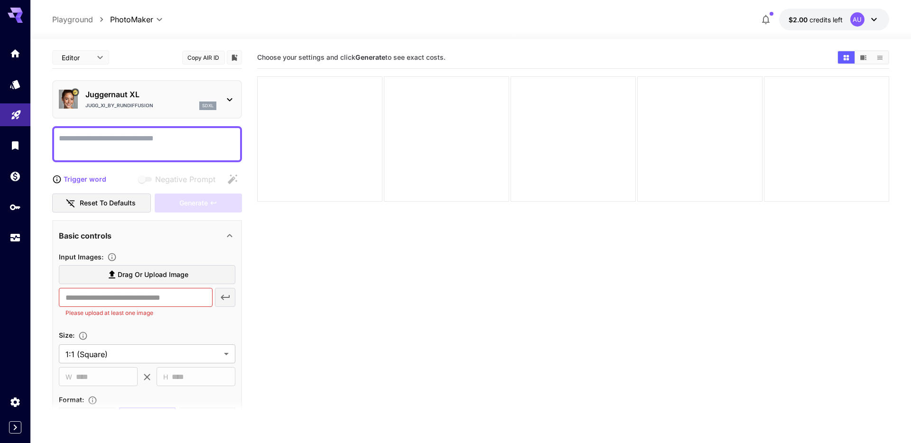
click at [83, 18] on p "Playground" at bounding box center [72, 19] width 41 height 11
type input "**********"
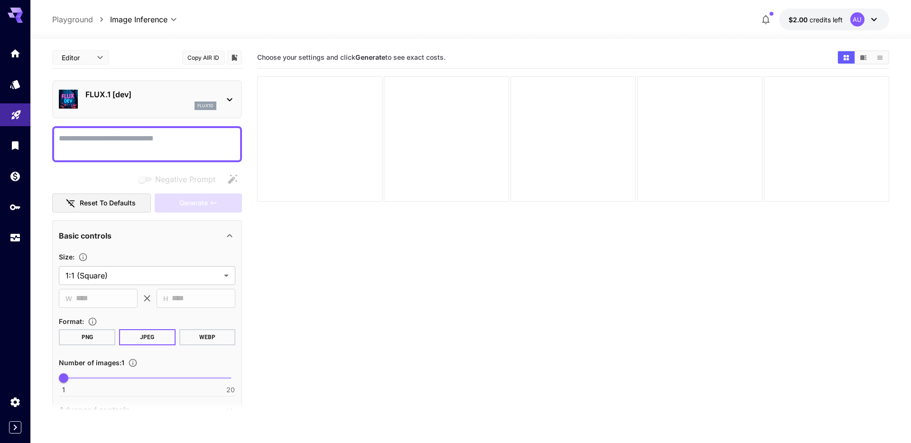
click at [74, 25] on p "Playground" at bounding box center [72, 19] width 41 height 11
click at [75, 25] on p "Playground" at bounding box center [72, 19] width 41 height 11
click at [16, 95] on div at bounding box center [15, 145] width 30 height 207
click at [16, 52] on icon "Home" at bounding box center [15, 50] width 11 height 11
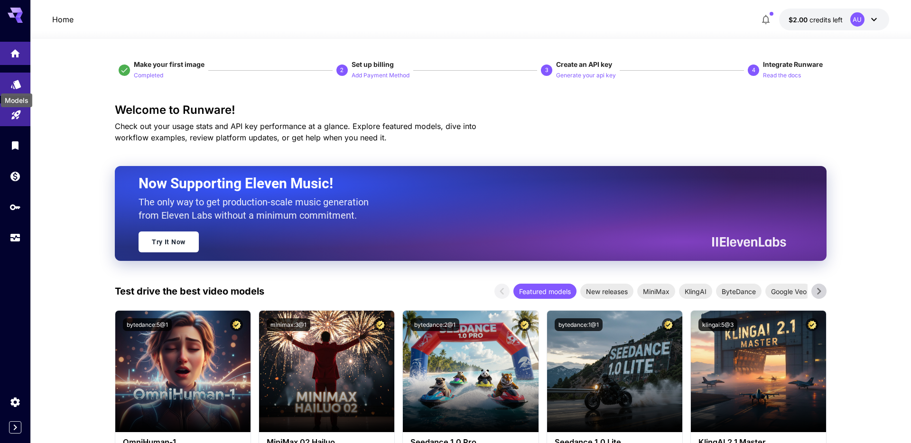
click at [19, 85] on icon "Models" at bounding box center [15, 80] width 11 height 11
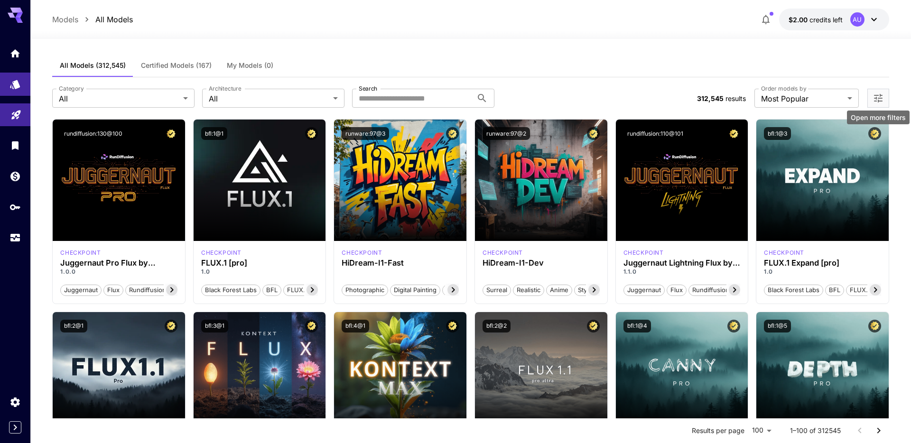
click at [882, 96] on icon "Open more filters" at bounding box center [877, 97] width 11 height 11
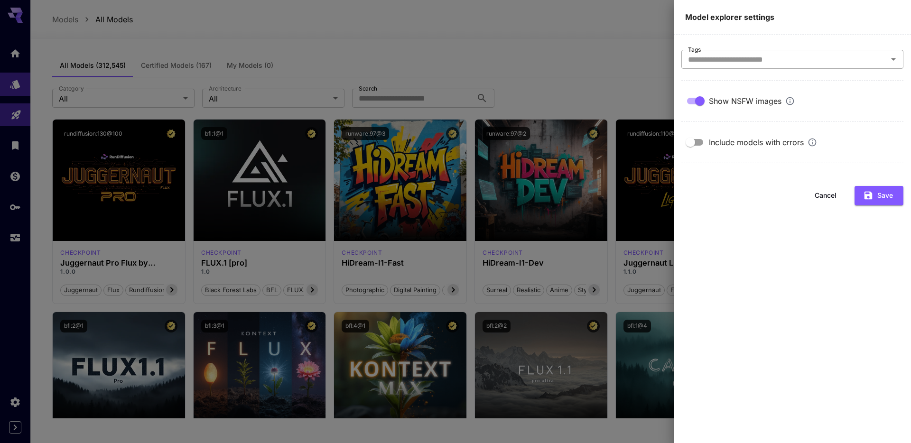
click at [850, 55] on input "Tags" at bounding box center [784, 59] width 201 height 13
click at [863, 55] on input "Tags" at bounding box center [784, 59] width 201 height 13
click at [858, 55] on input "Tags" at bounding box center [784, 59] width 201 height 13
type input "****"
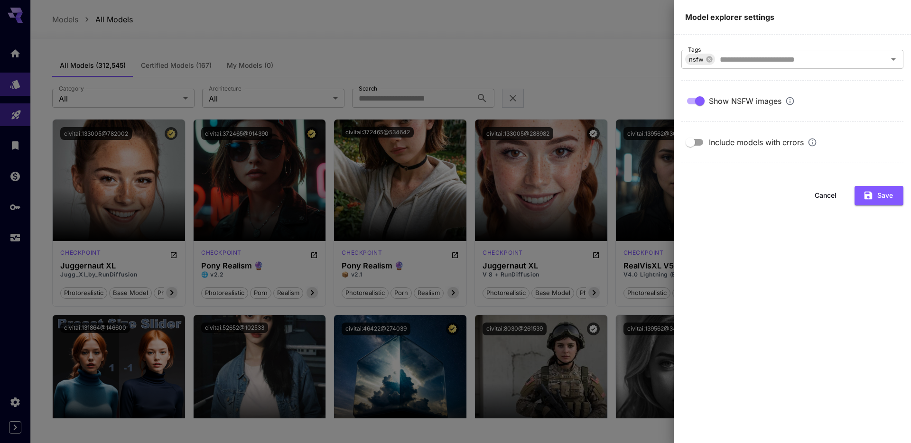
click at [618, 72] on div at bounding box center [455, 221] width 911 height 443
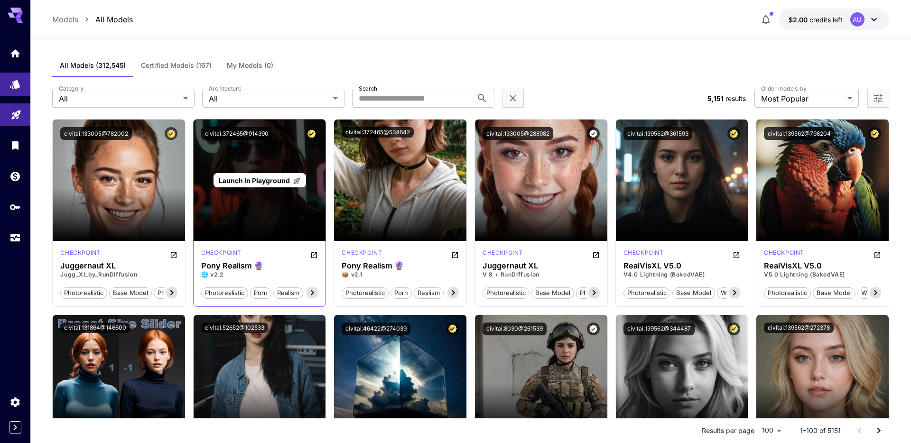
click at [272, 180] on span "Launch in Playground" at bounding box center [254, 180] width 71 height 8
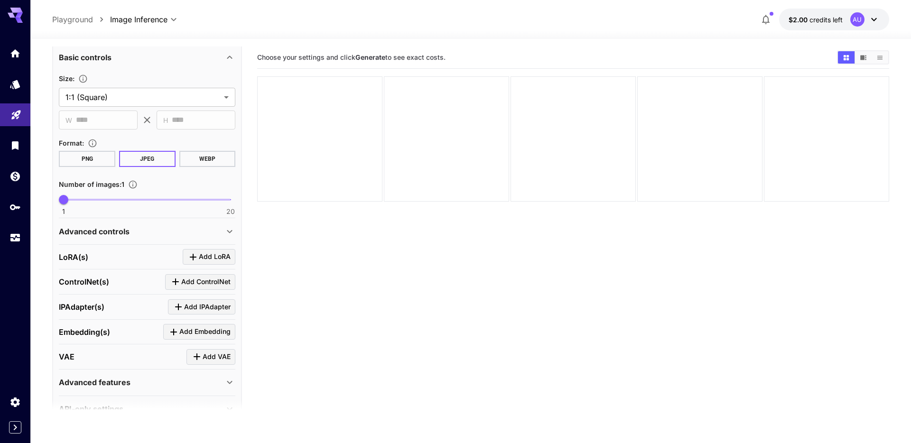
scroll to position [202, 0]
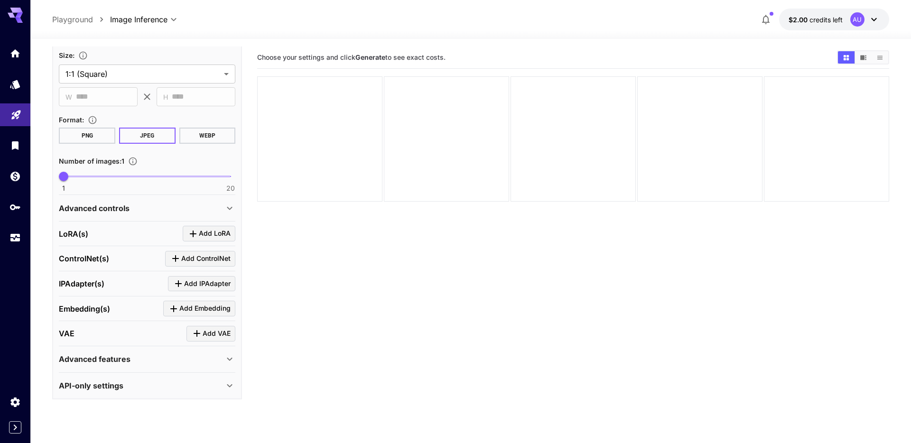
click at [165, 17] on body "**********" at bounding box center [455, 259] width 911 height 518
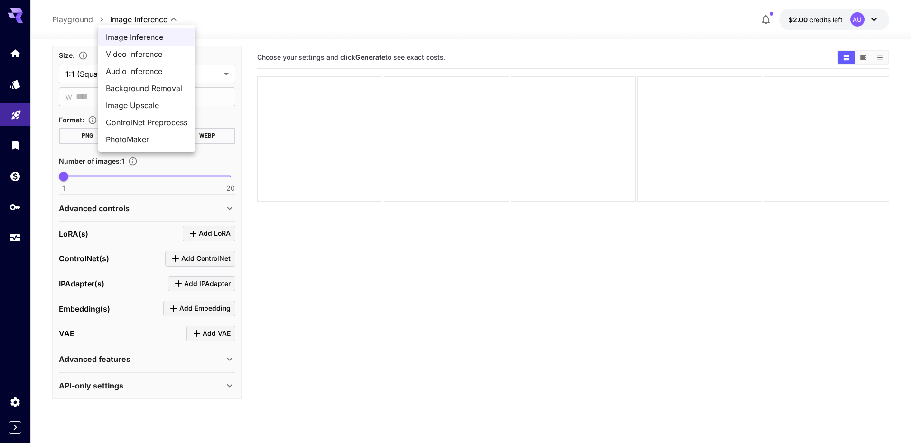
click at [164, 18] on div at bounding box center [455, 221] width 911 height 443
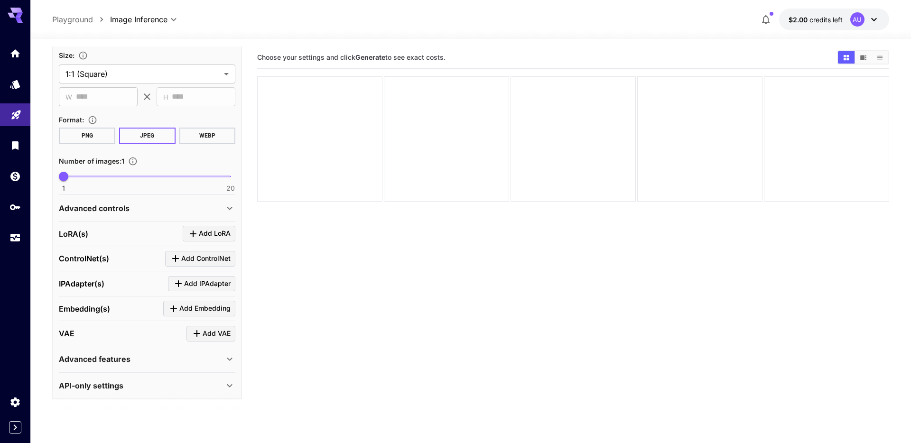
scroll to position [0, 0]
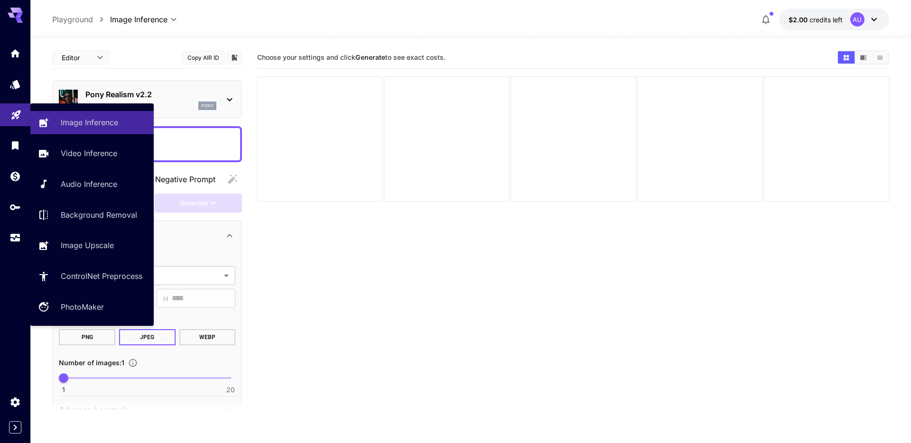
click at [20, 116] on icon "Playground" at bounding box center [15, 111] width 11 height 11
click at [92, 302] on p "PhotoMaker" at bounding box center [84, 306] width 43 height 11
type input "**********"
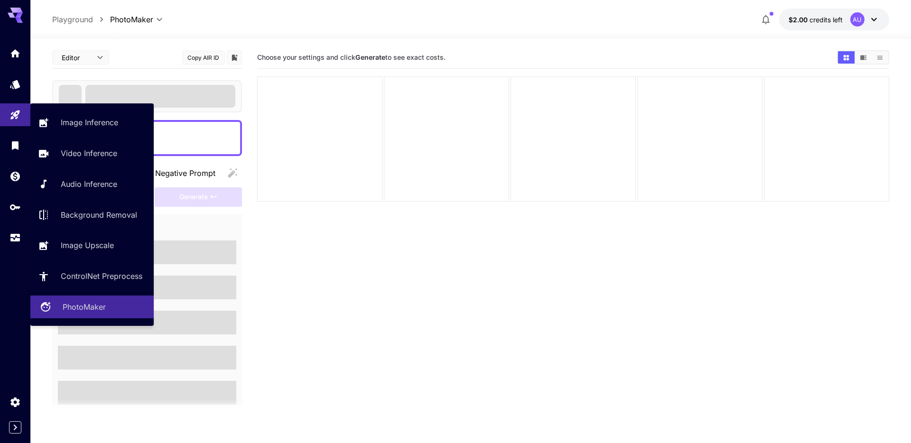
click at [75, 301] on p "PhotoMaker" at bounding box center [84, 306] width 43 height 11
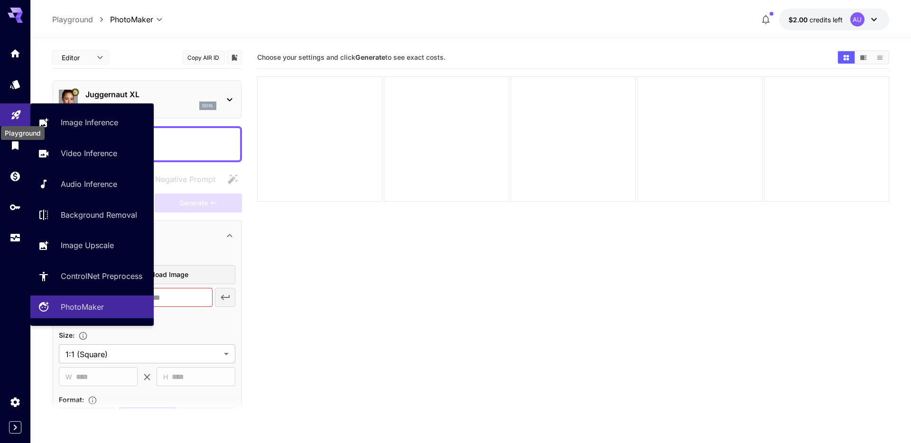
click at [18, 116] on icon "Playground" at bounding box center [15, 112] width 11 height 11
type input "**********"
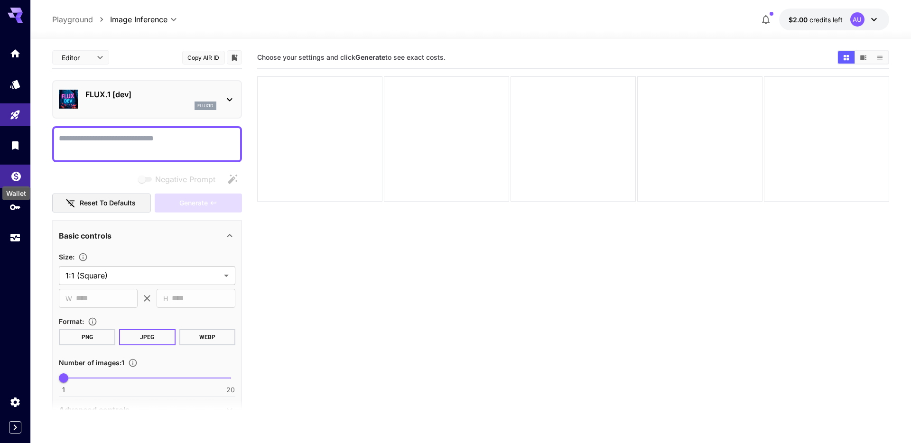
click at [15, 173] on icon "Wallet" at bounding box center [15, 173] width 11 height 11
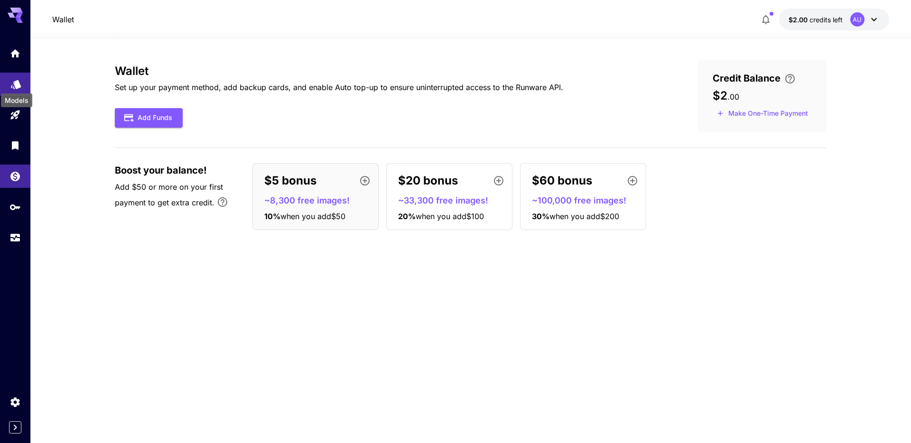
click at [19, 84] on icon "Models" at bounding box center [16, 81] width 10 height 9
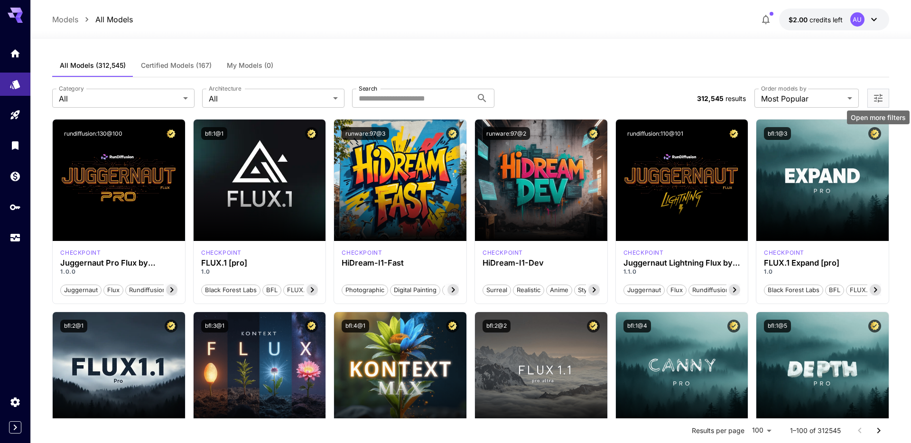
click at [881, 99] on icon "Open more filters" at bounding box center [877, 97] width 11 height 11
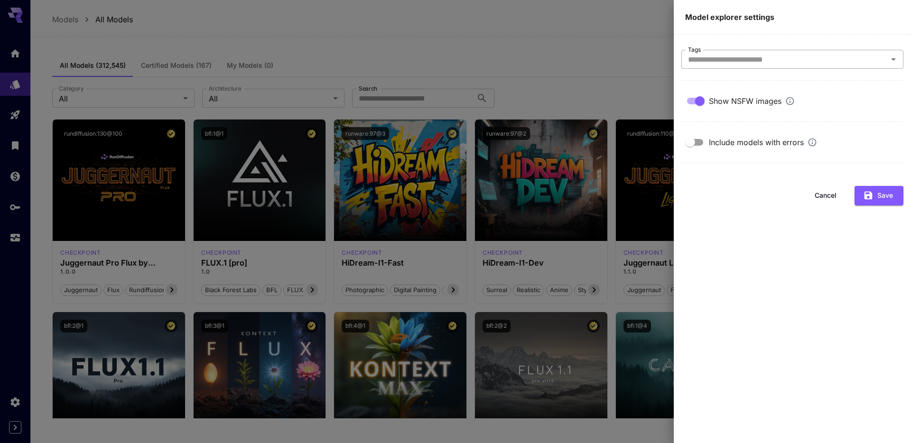
click at [814, 60] on input "Tags" at bounding box center [784, 59] width 201 height 13
type input "****"
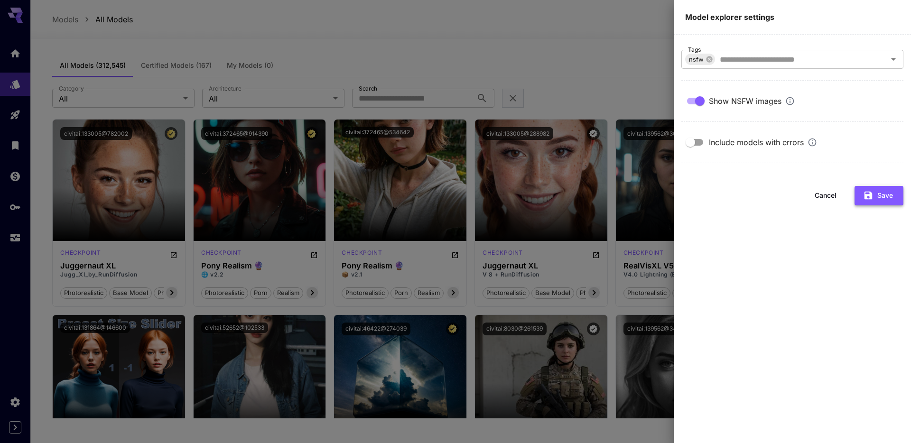
click at [878, 196] on button "Save" at bounding box center [878, 195] width 49 height 19
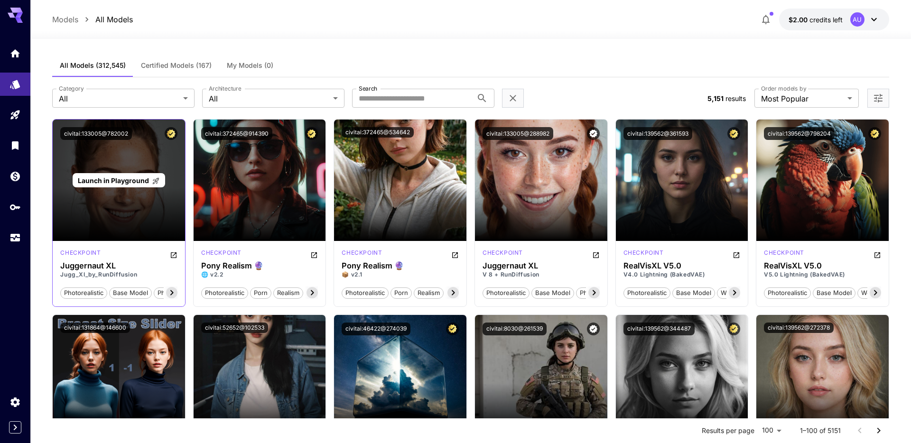
click at [134, 179] on span "Launch in Playground" at bounding box center [113, 180] width 71 height 8
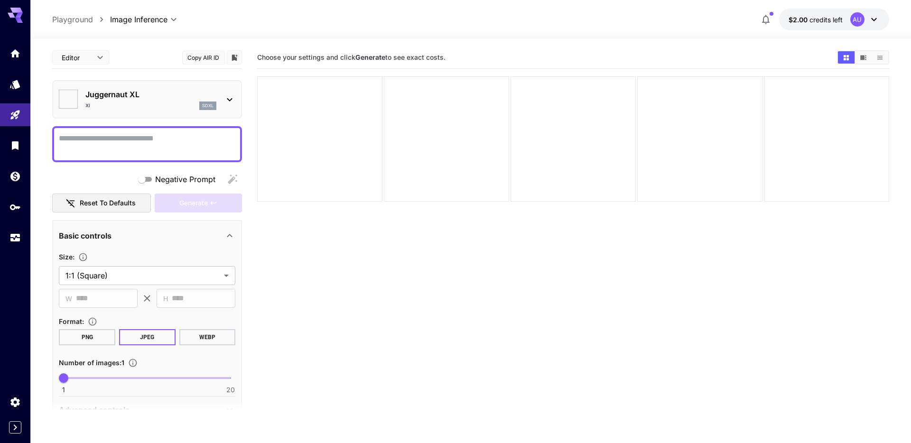
type input "*******"
click at [207, 135] on textarea "Negative Prompt" at bounding box center [147, 144] width 176 height 23
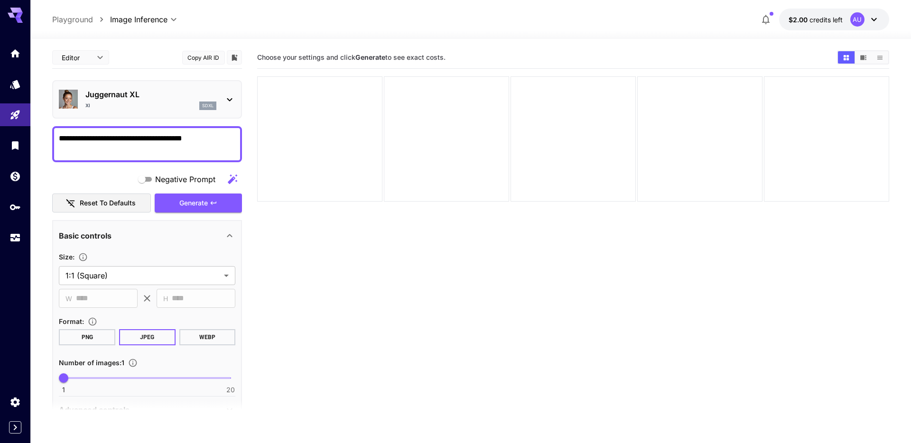
click at [230, 180] on icon "button" at bounding box center [232, 178] width 9 height 9
type textarea "**********"
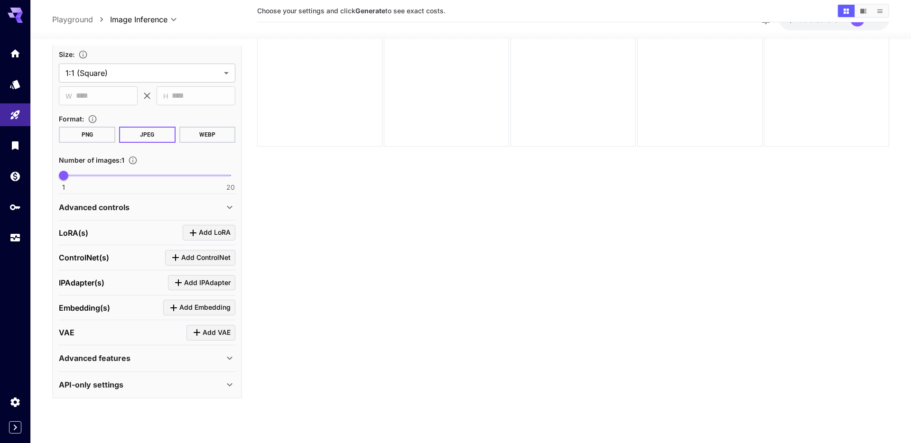
scroll to position [75, 0]
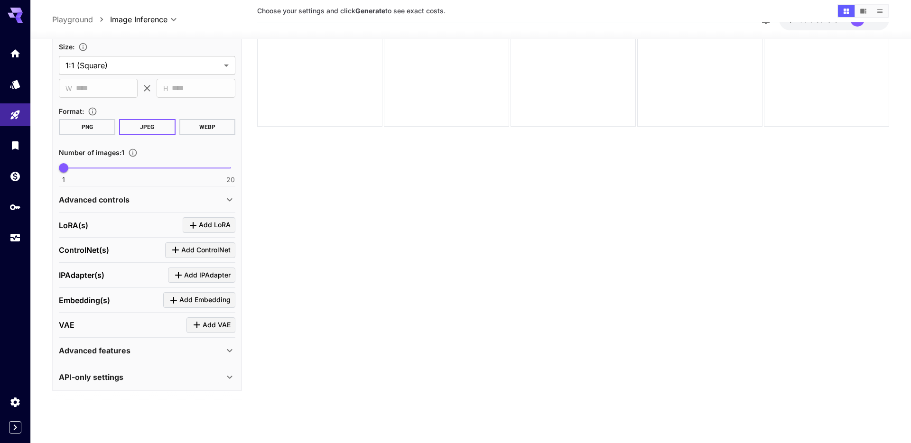
click at [214, 374] on div "API-only settings" at bounding box center [141, 376] width 165 height 11
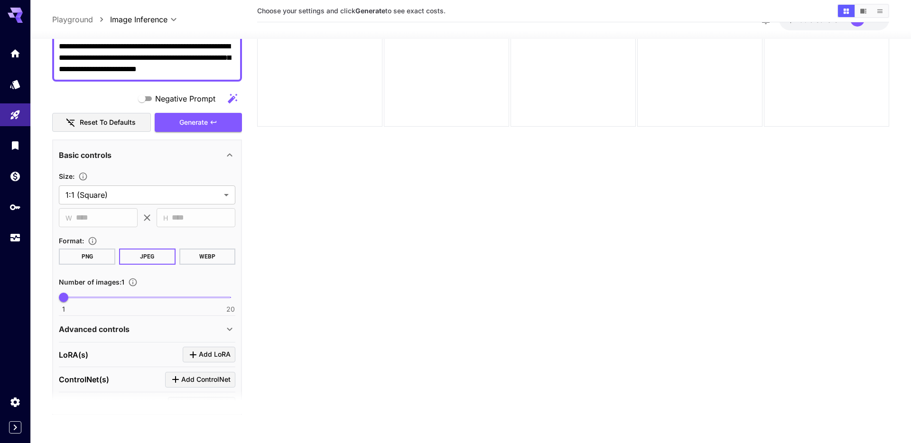
scroll to position [0, 0]
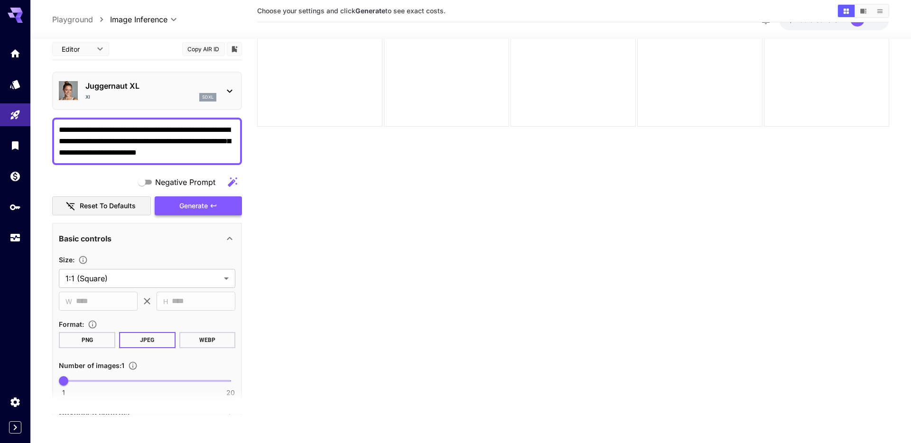
click at [200, 205] on span "Generate" at bounding box center [193, 206] width 28 height 12
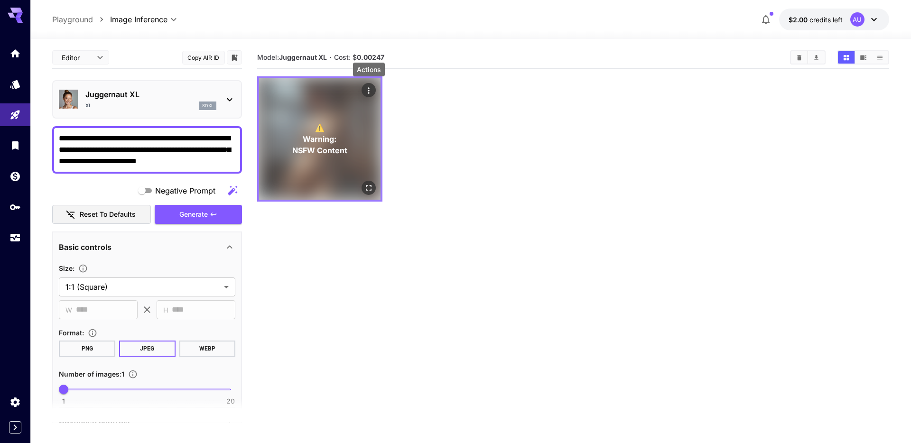
click at [368, 87] on icon "Actions" at bounding box center [368, 90] width 9 height 9
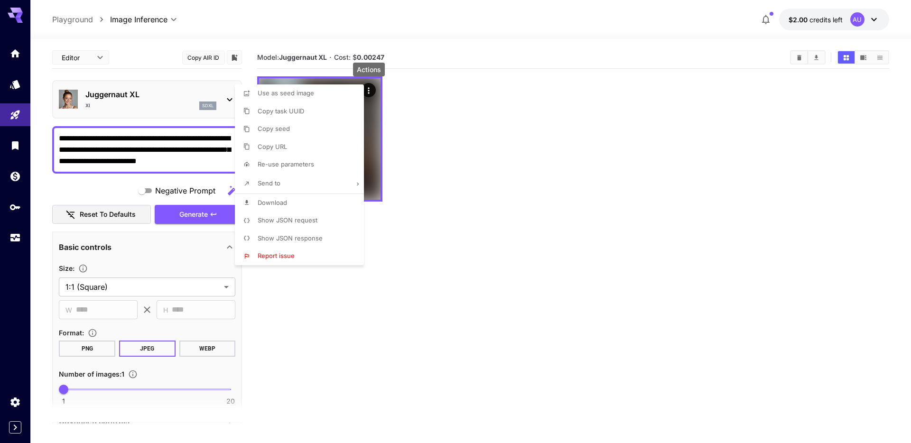
click at [412, 106] on div at bounding box center [455, 221] width 911 height 443
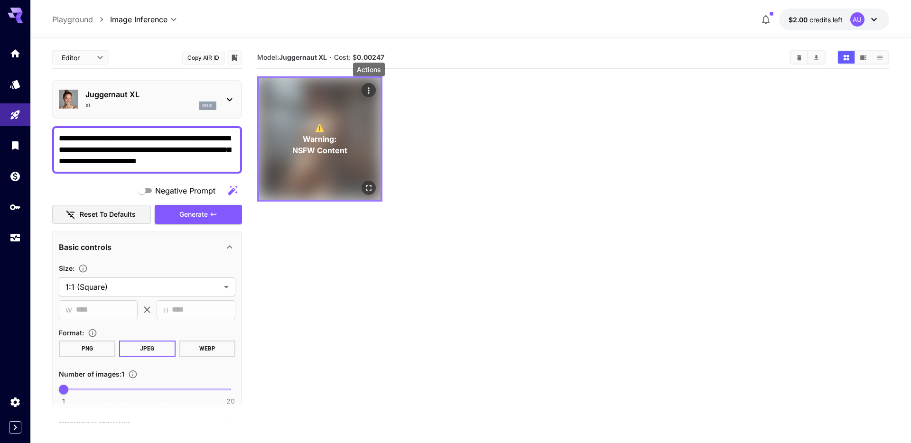
click at [351, 126] on div "⚠️ Warning: NSFW Content" at bounding box center [319, 138] width 121 height 121
click at [369, 189] on icon "Open in fullscreen" at bounding box center [368, 187] width 9 height 9
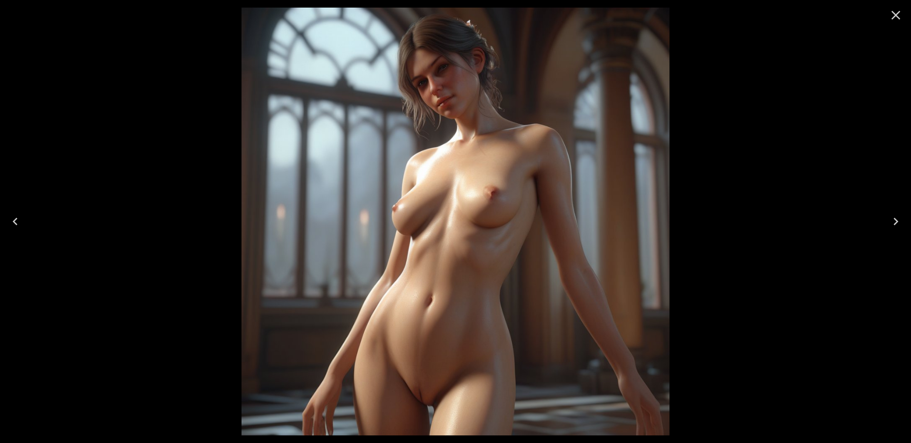
click at [891, 19] on icon "Close" at bounding box center [895, 15] width 15 height 15
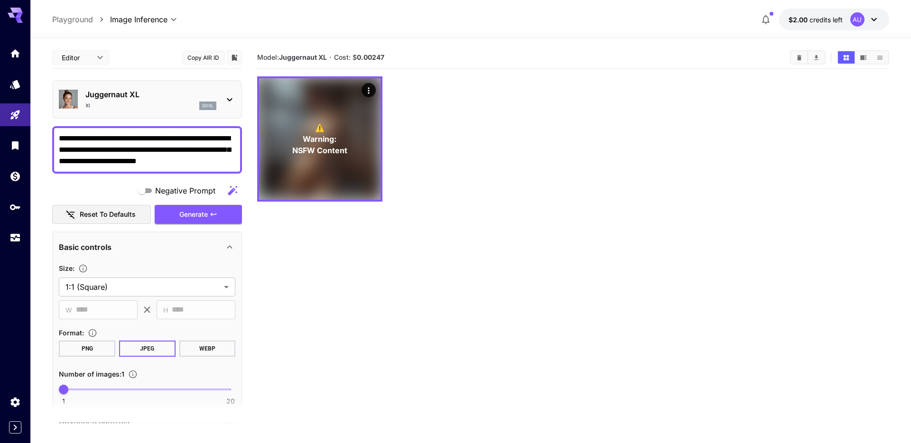
click at [81, 21] on p "Playground" at bounding box center [72, 19] width 41 height 11
click at [95, 64] on body "**********" at bounding box center [455, 259] width 911 height 518
click at [95, 65] on ul "Editor JSON cURL" at bounding box center [80, 94] width 57 height 59
click at [7, 60] on div at bounding box center [455, 221] width 911 height 443
click at [14, 56] on link at bounding box center [15, 53] width 30 height 23
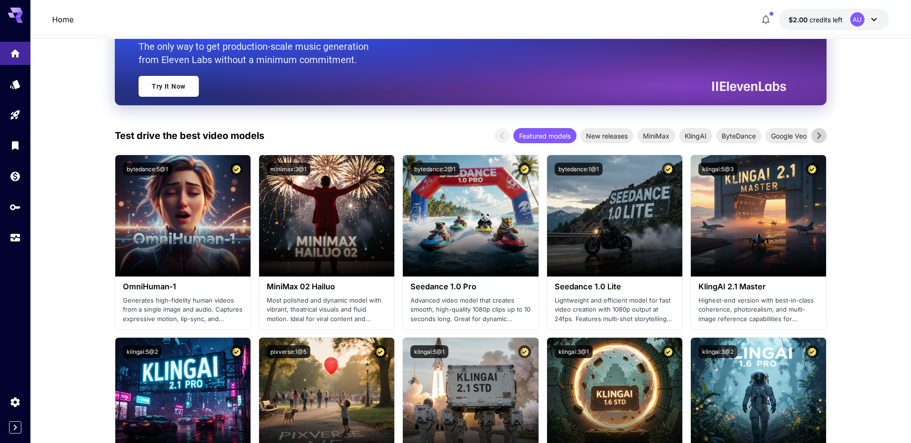
scroll to position [157, 0]
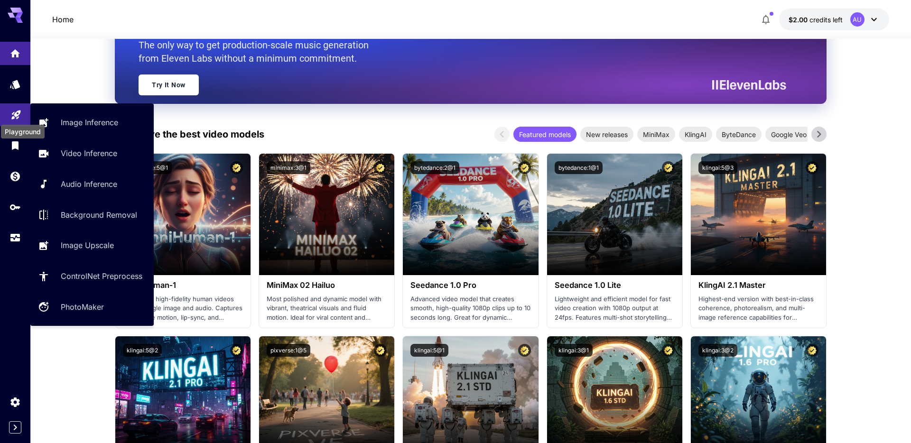
click at [16, 117] on icon "Playground" at bounding box center [15, 114] width 11 height 11
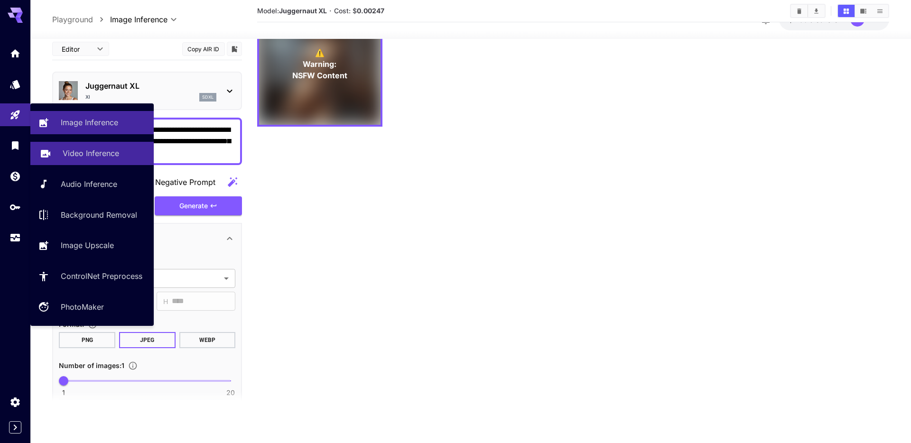
click at [118, 153] on p "Video Inference" at bounding box center [91, 153] width 56 height 11
type input "**********"
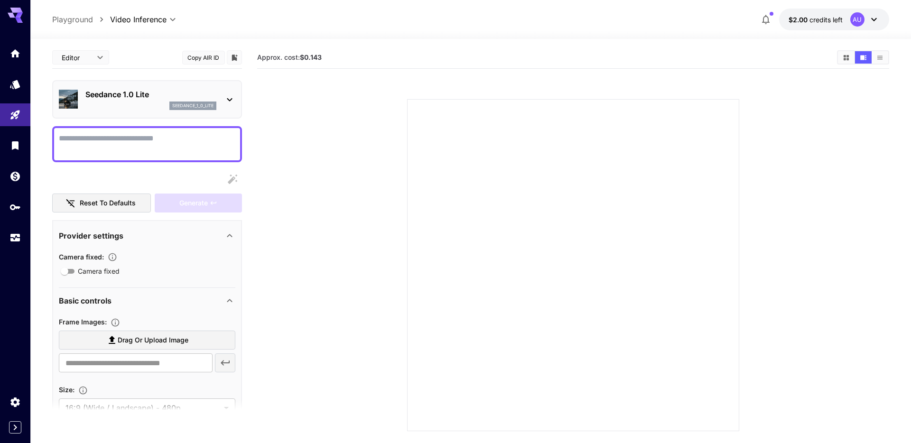
click at [227, 100] on icon at bounding box center [229, 99] width 11 height 11
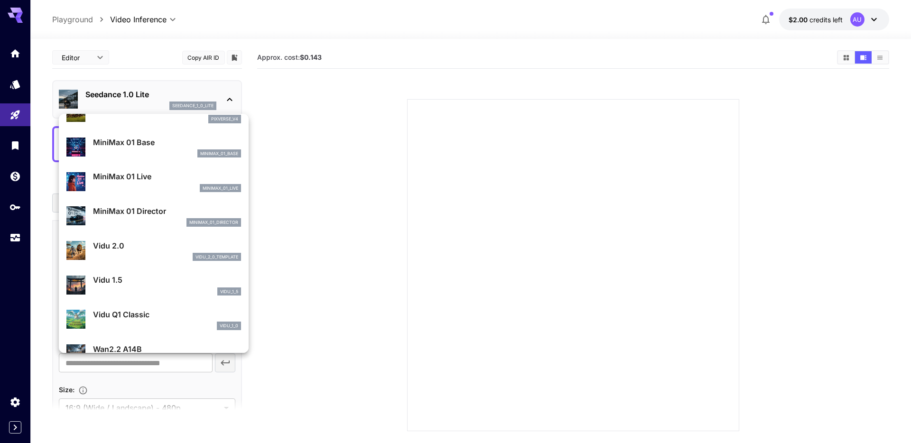
scroll to position [767, 0]
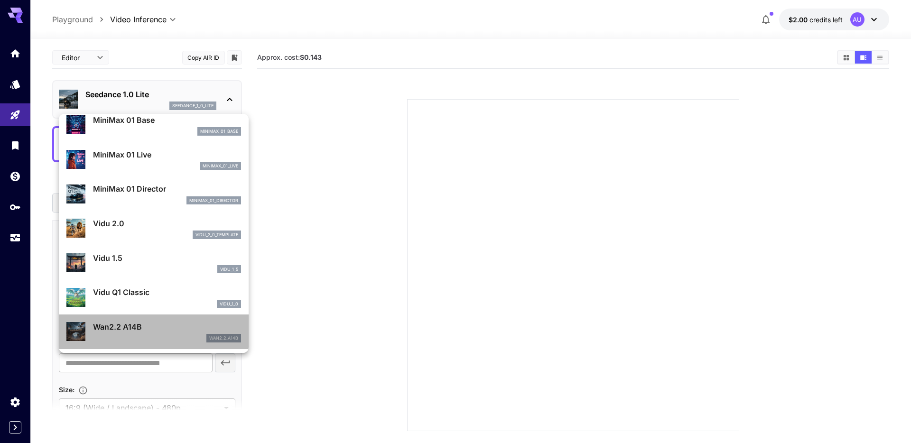
click at [145, 328] on p "Wan2.2 A14B" at bounding box center [167, 326] width 148 height 11
type input "**********"
type input "***"
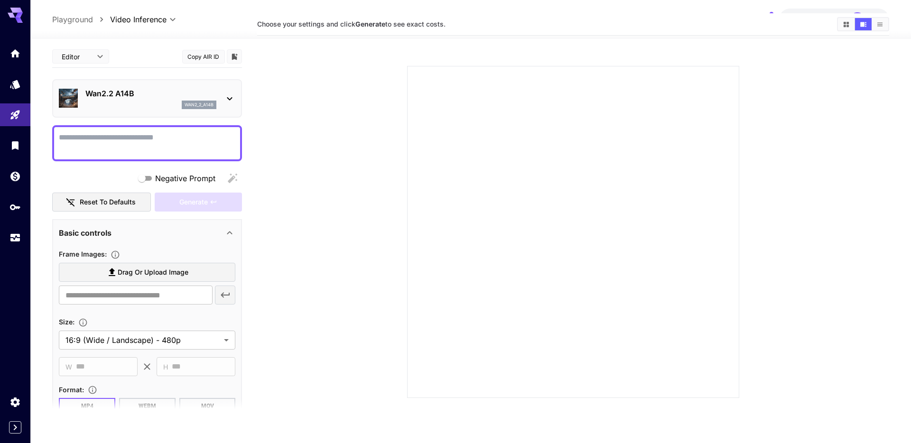
scroll to position [35, 0]
click at [105, 97] on p "Wan2.2 A14B" at bounding box center [150, 93] width 131 height 11
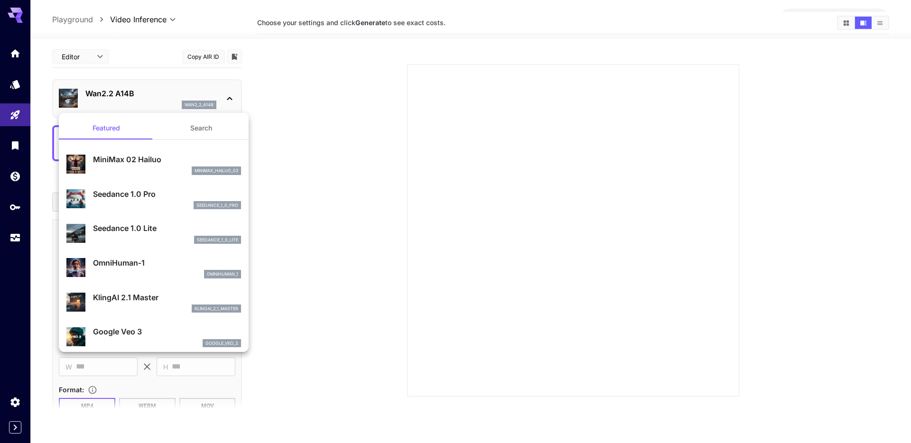
click at [276, 258] on div at bounding box center [455, 221] width 911 height 443
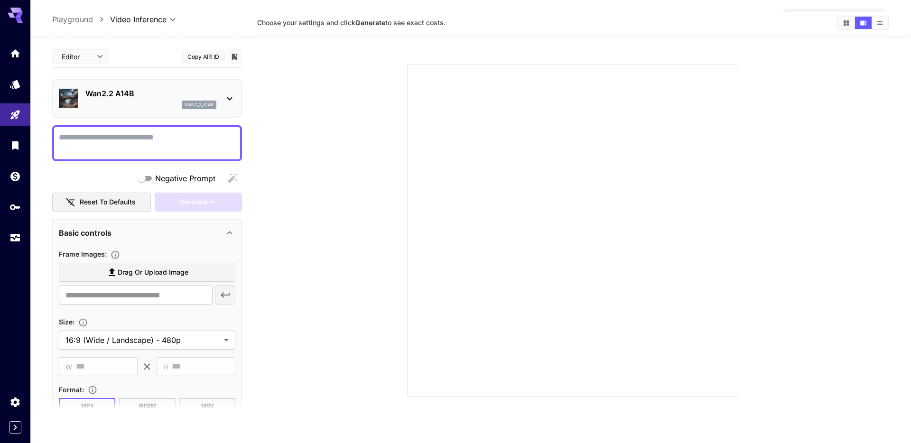
scroll to position [0, 0]
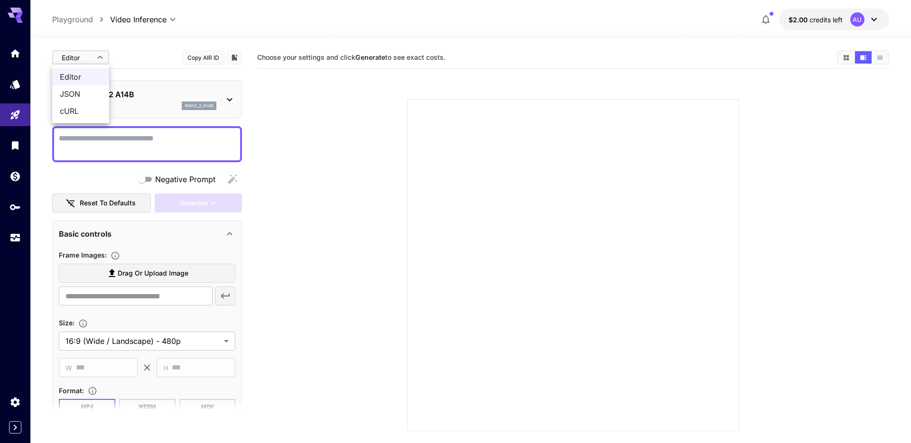
click at [100, 59] on body "**********" at bounding box center [455, 259] width 911 height 518
click at [138, 91] on div at bounding box center [455, 221] width 911 height 443
click at [168, 107] on div "wan2_2_a14b" at bounding box center [150, 106] width 131 height 9
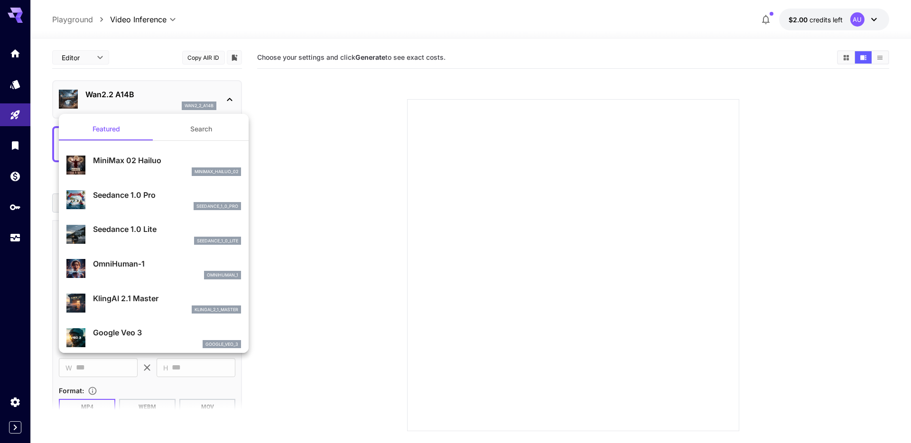
click at [93, 61] on div at bounding box center [455, 221] width 911 height 443
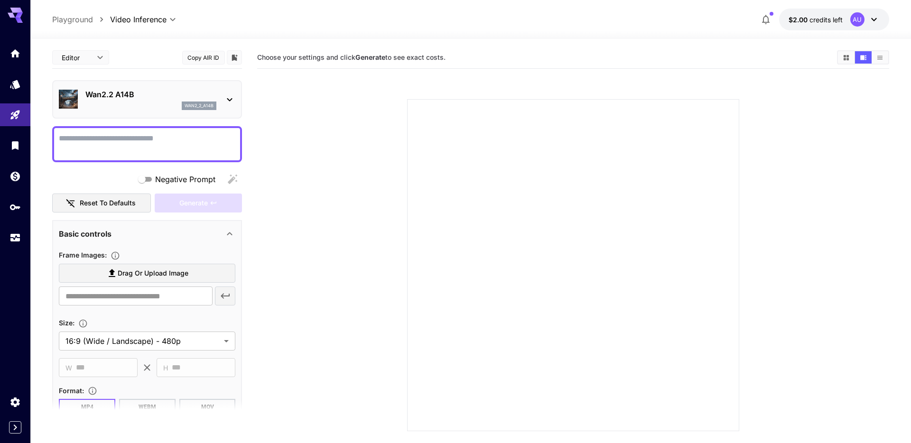
click at [172, 104] on div "wan2_2_a14b" at bounding box center [150, 106] width 131 height 9
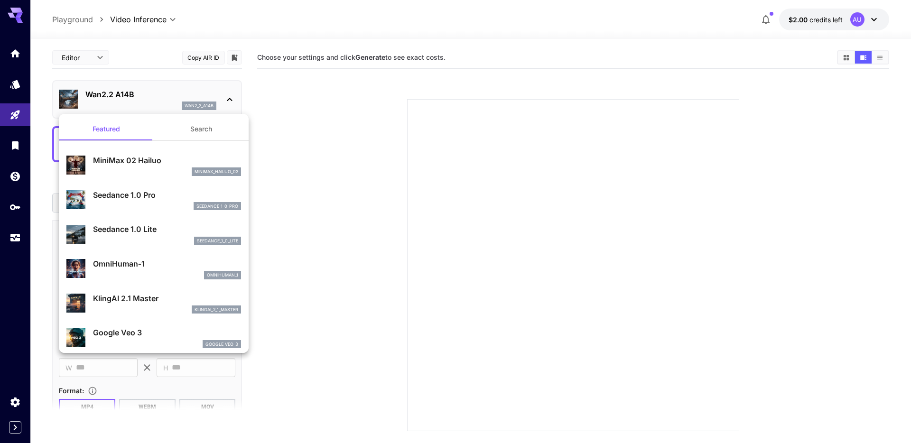
click at [22, 112] on div at bounding box center [455, 221] width 911 height 443
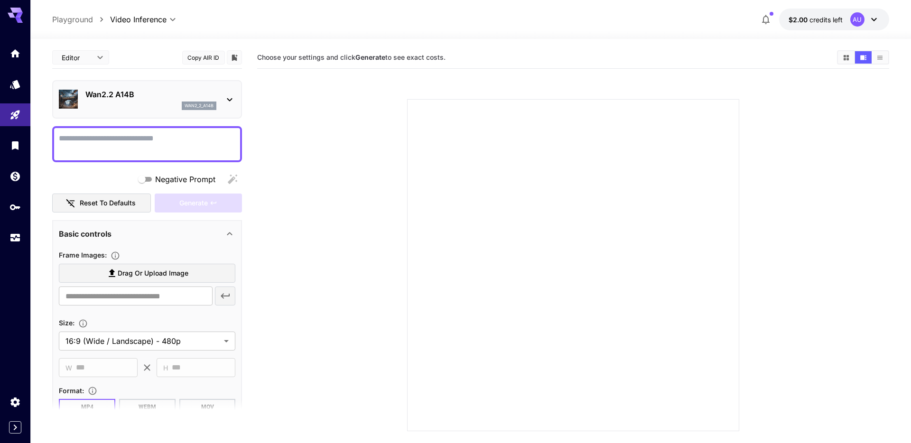
click at [13, 114] on icon "Playground" at bounding box center [14, 113] width 9 height 9
type input "**********"
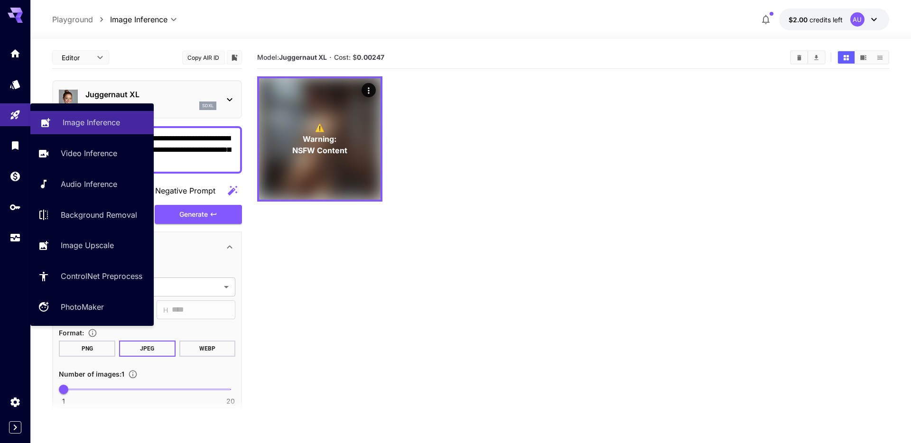
click at [56, 124] on link "Image Inference" at bounding box center [91, 122] width 123 height 23
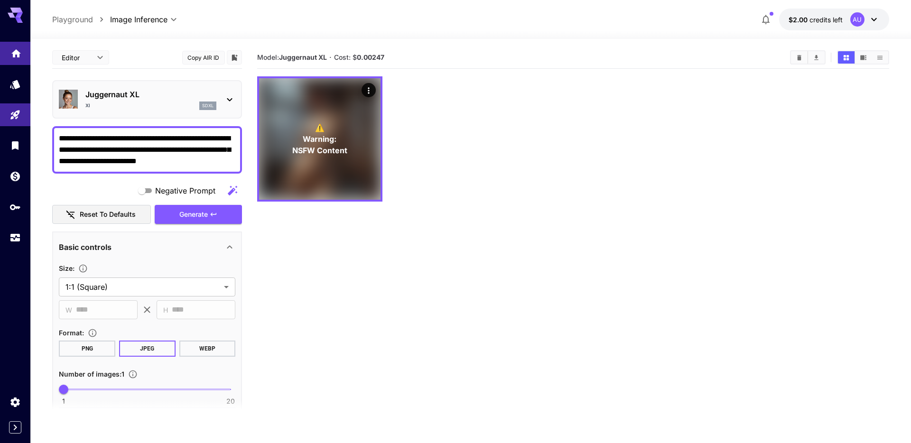
click at [18, 56] on link at bounding box center [15, 53] width 30 height 23
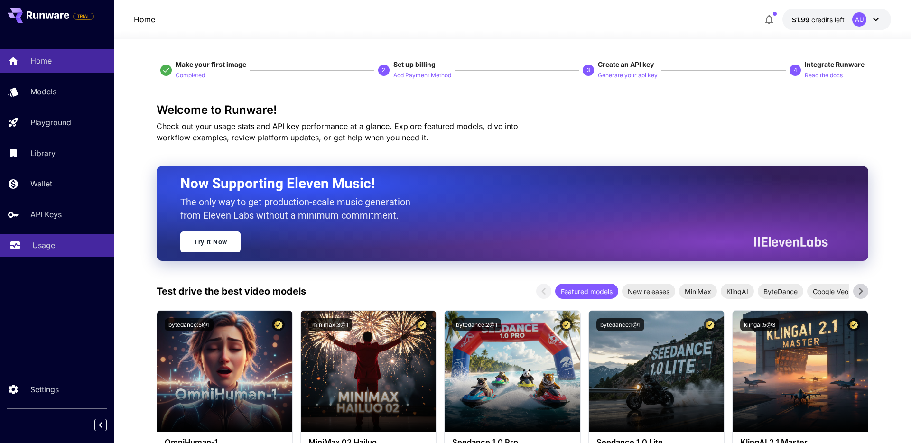
click at [74, 243] on div "Usage" at bounding box center [69, 245] width 74 height 11
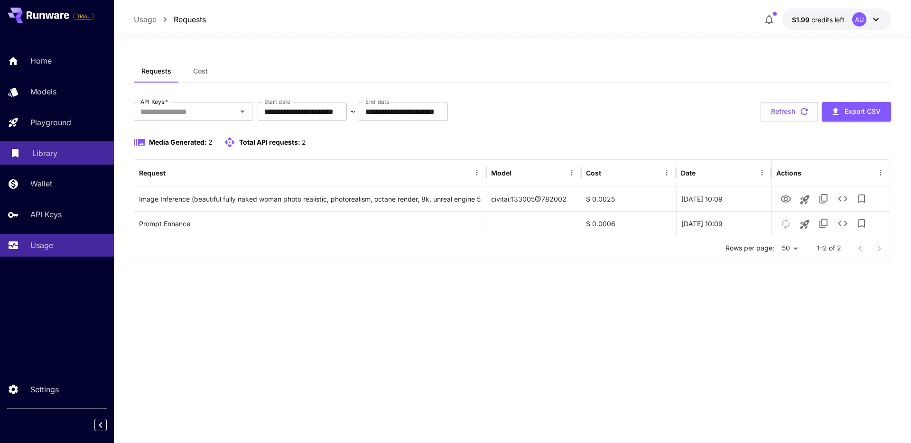
click at [60, 148] on div "Library" at bounding box center [69, 153] width 74 height 11
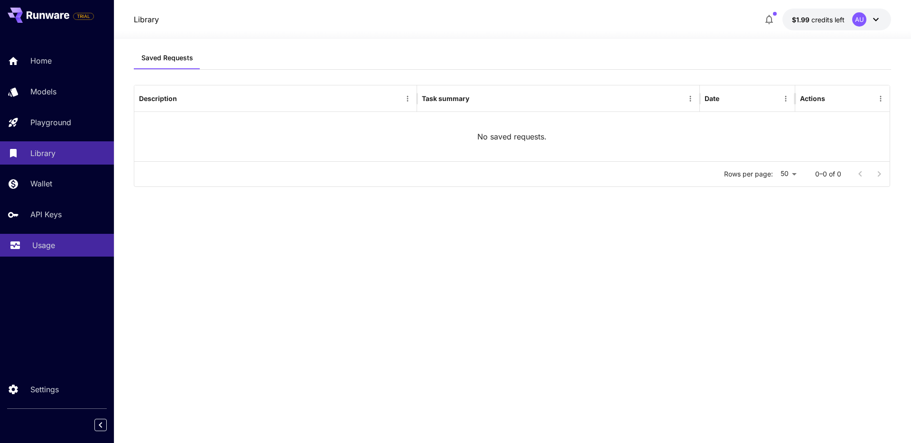
click at [75, 237] on link "Usage" at bounding box center [57, 245] width 114 height 23
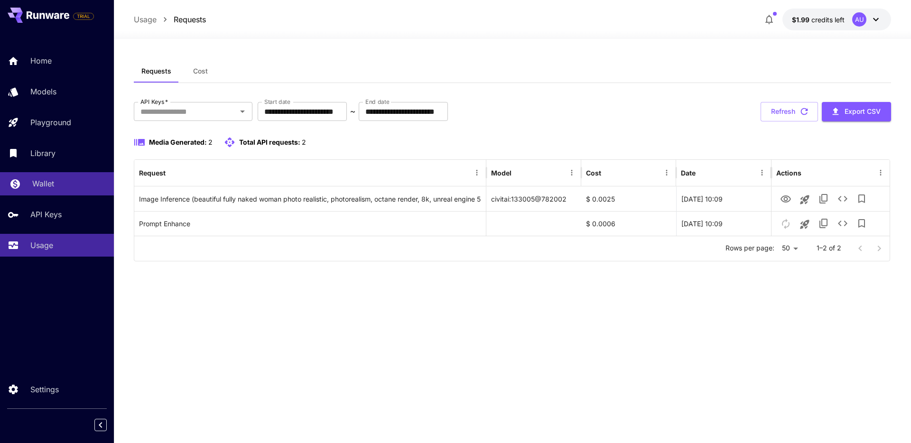
click at [76, 189] on div "Wallet" at bounding box center [69, 183] width 74 height 11
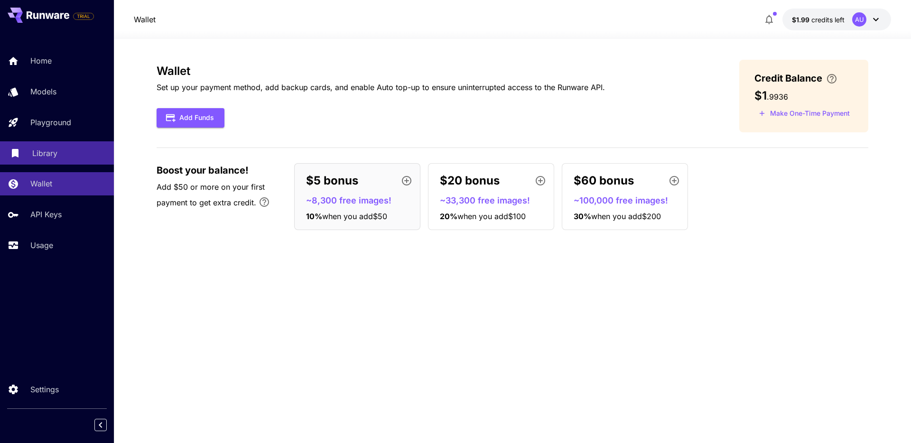
click at [75, 161] on link "Library" at bounding box center [57, 152] width 114 height 23
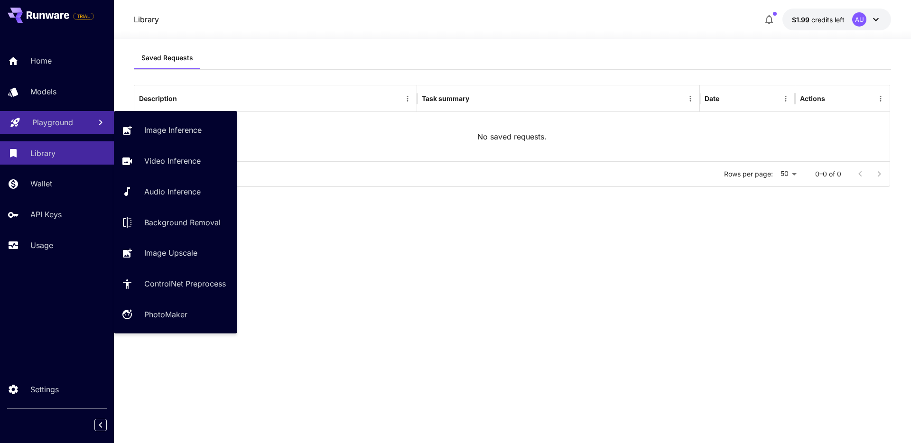
click at [79, 121] on div "Playground" at bounding box center [57, 122] width 51 height 11
